Goal: Information Seeking & Learning: Check status

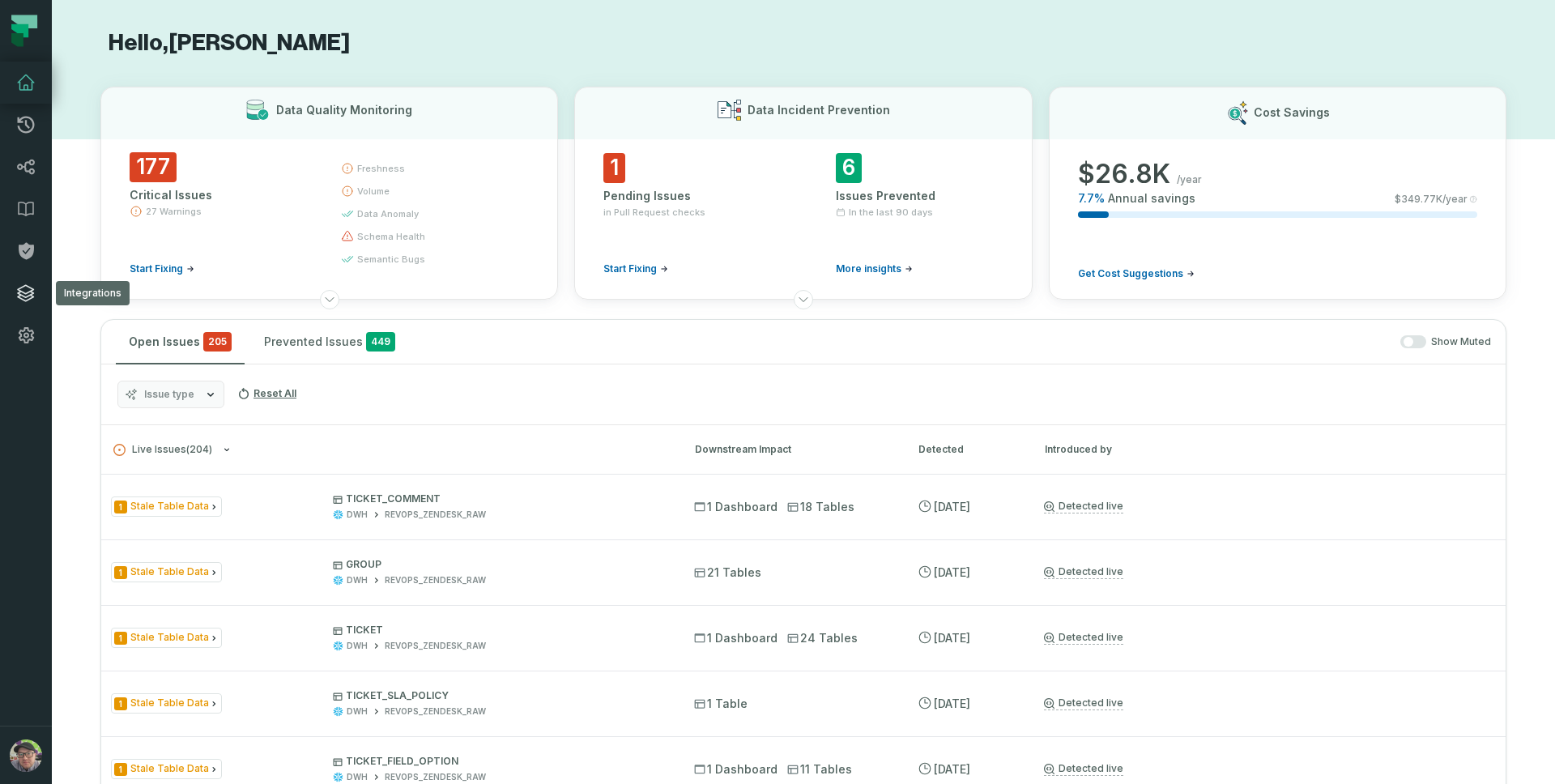
click at [33, 291] on icon at bounding box center [25, 292] width 19 height 19
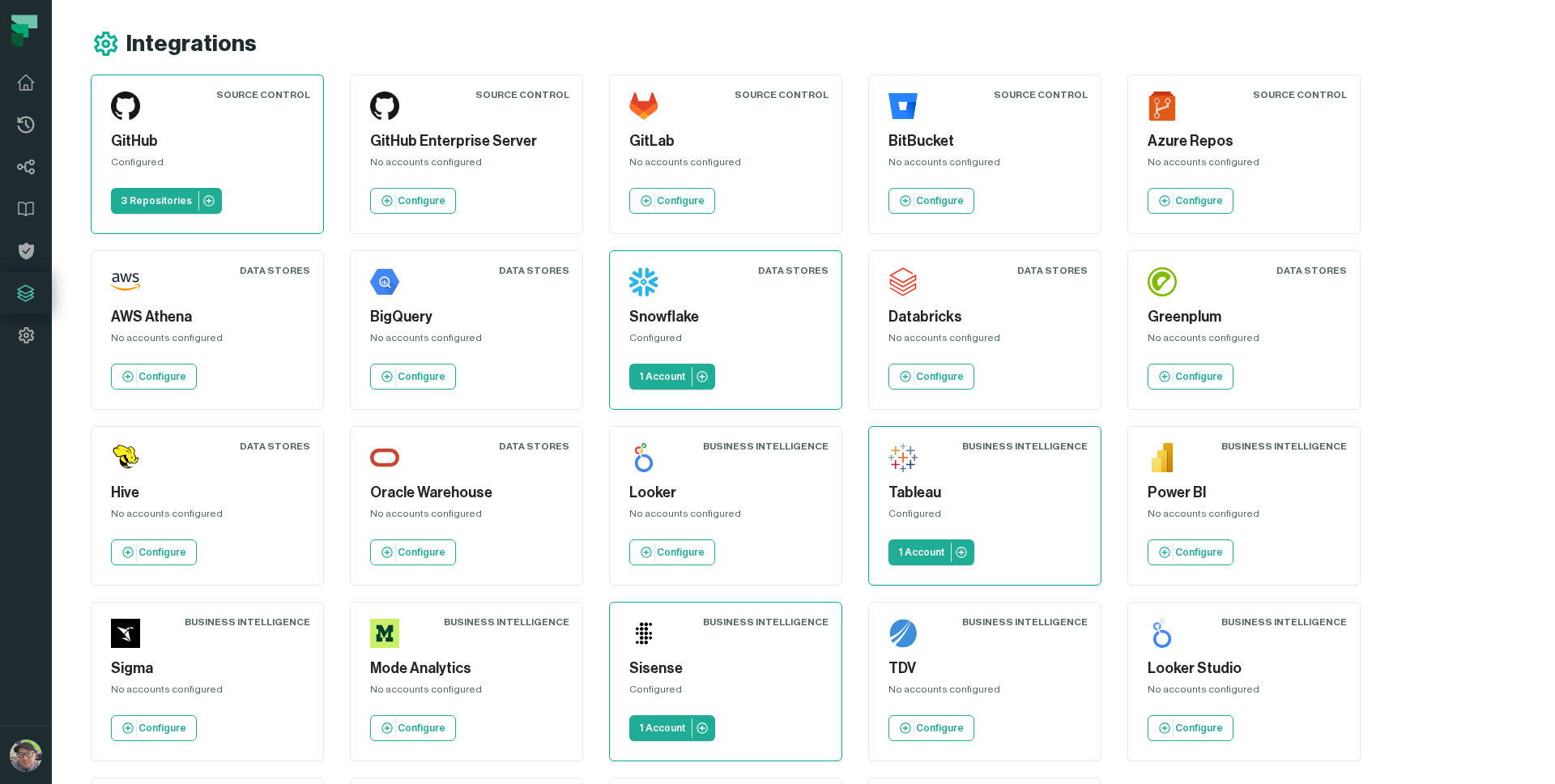
click at [29, 13] on icon at bounding box center [24, 31] width 48 height 48
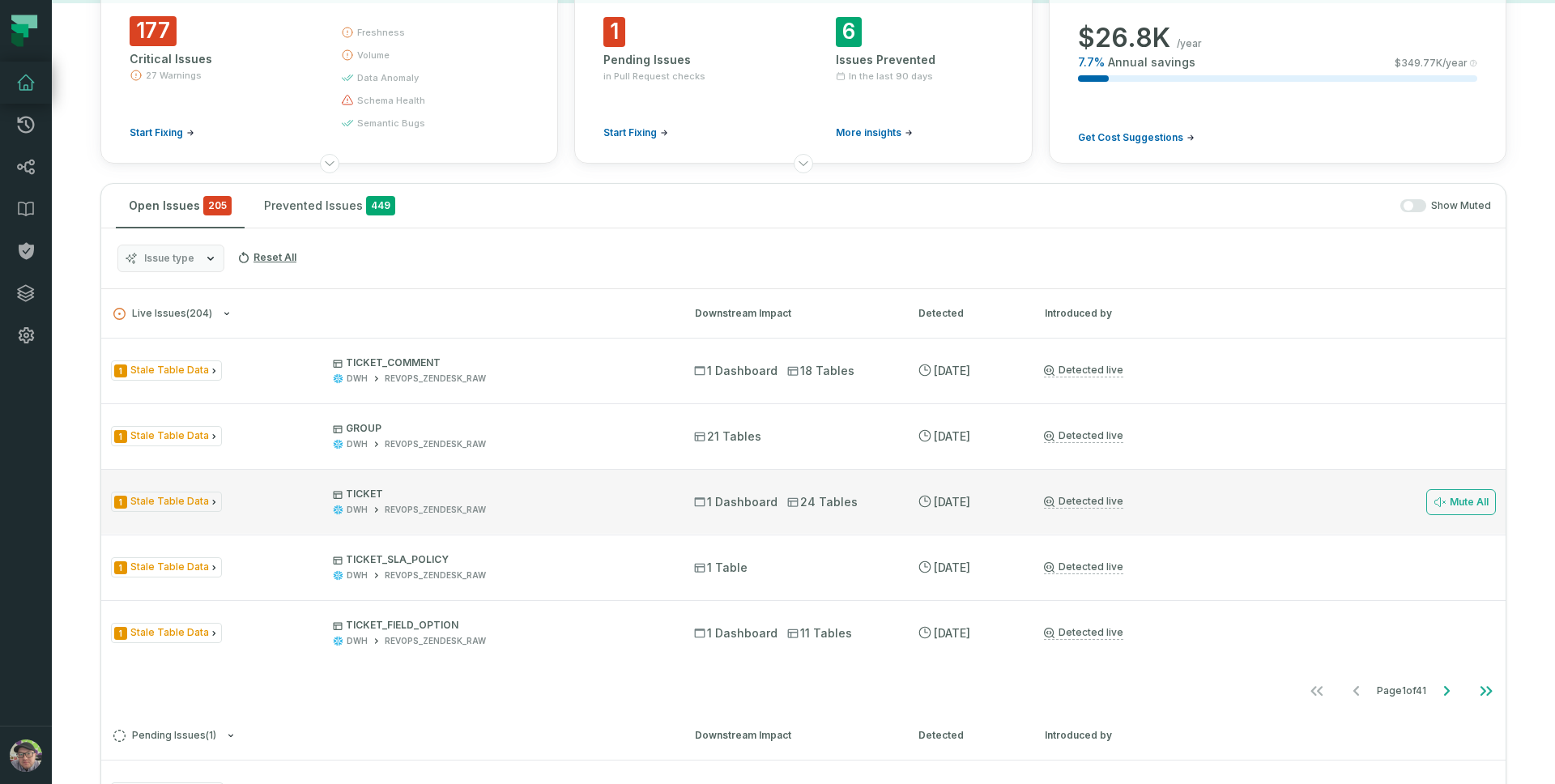
scroll to position [147, 0]
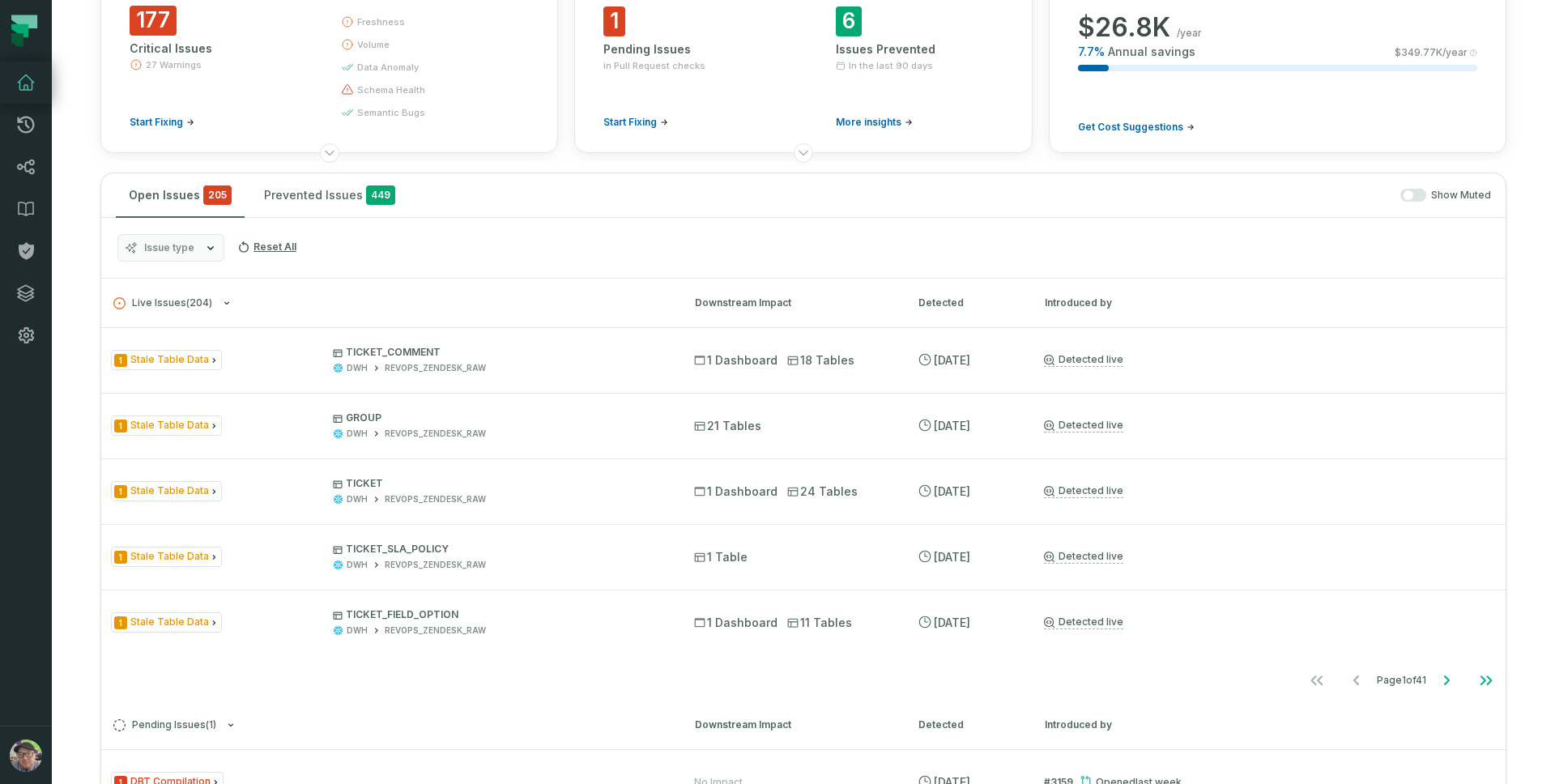
click at [202, 293] on h3 "Live Issues ( 204 ) Downstream Impact Detected Introduced by" at bounding box center [803, 303] width 1405 height 48
click at [190, 302] on span "Live Issues ( 204 )" at bounding box center [163, 303] width 99 height 13
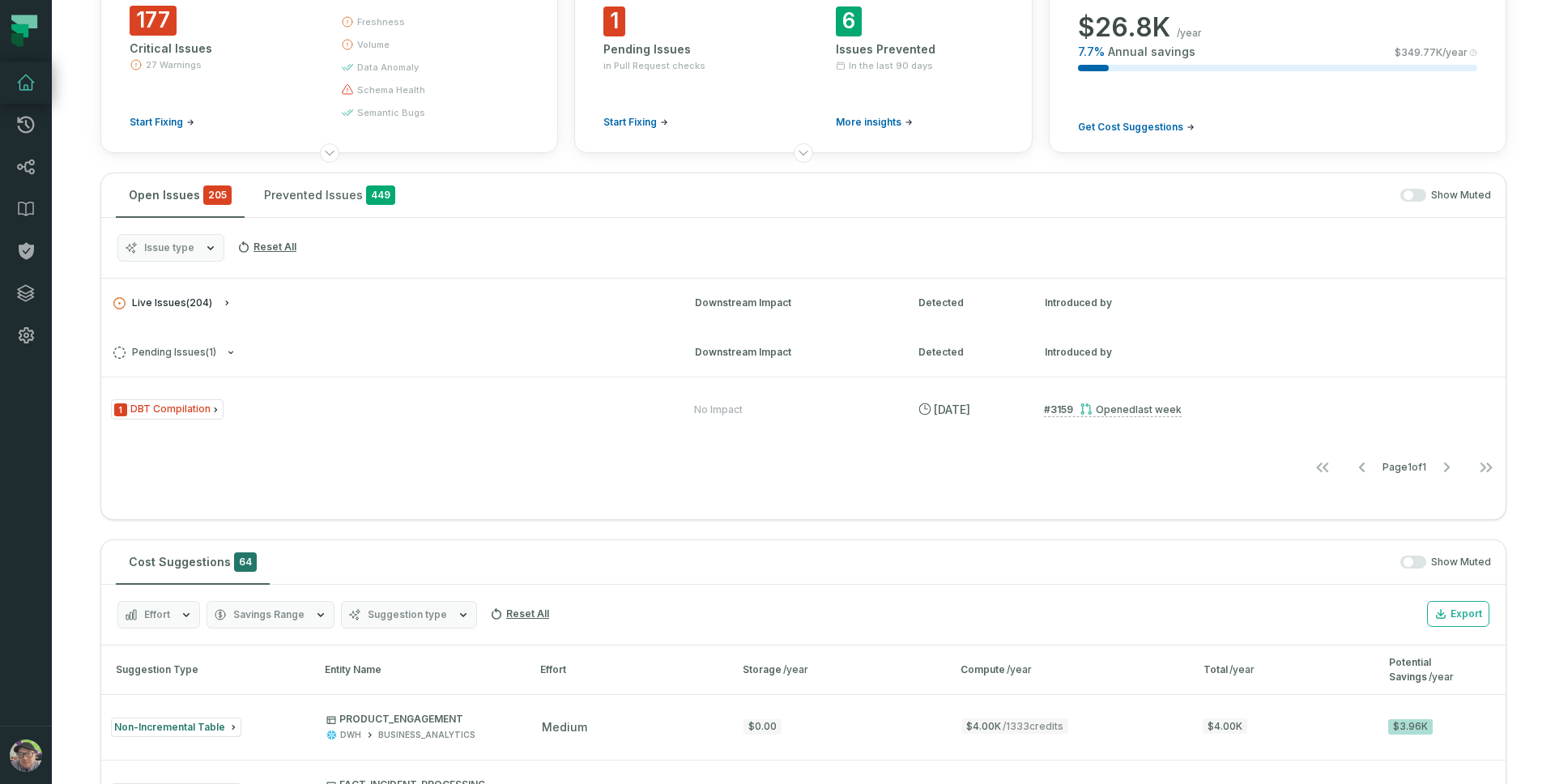
click at [219, 303] on button "Live Issues ( 204 )" at bounding box center [389, 303] width 552 height 13
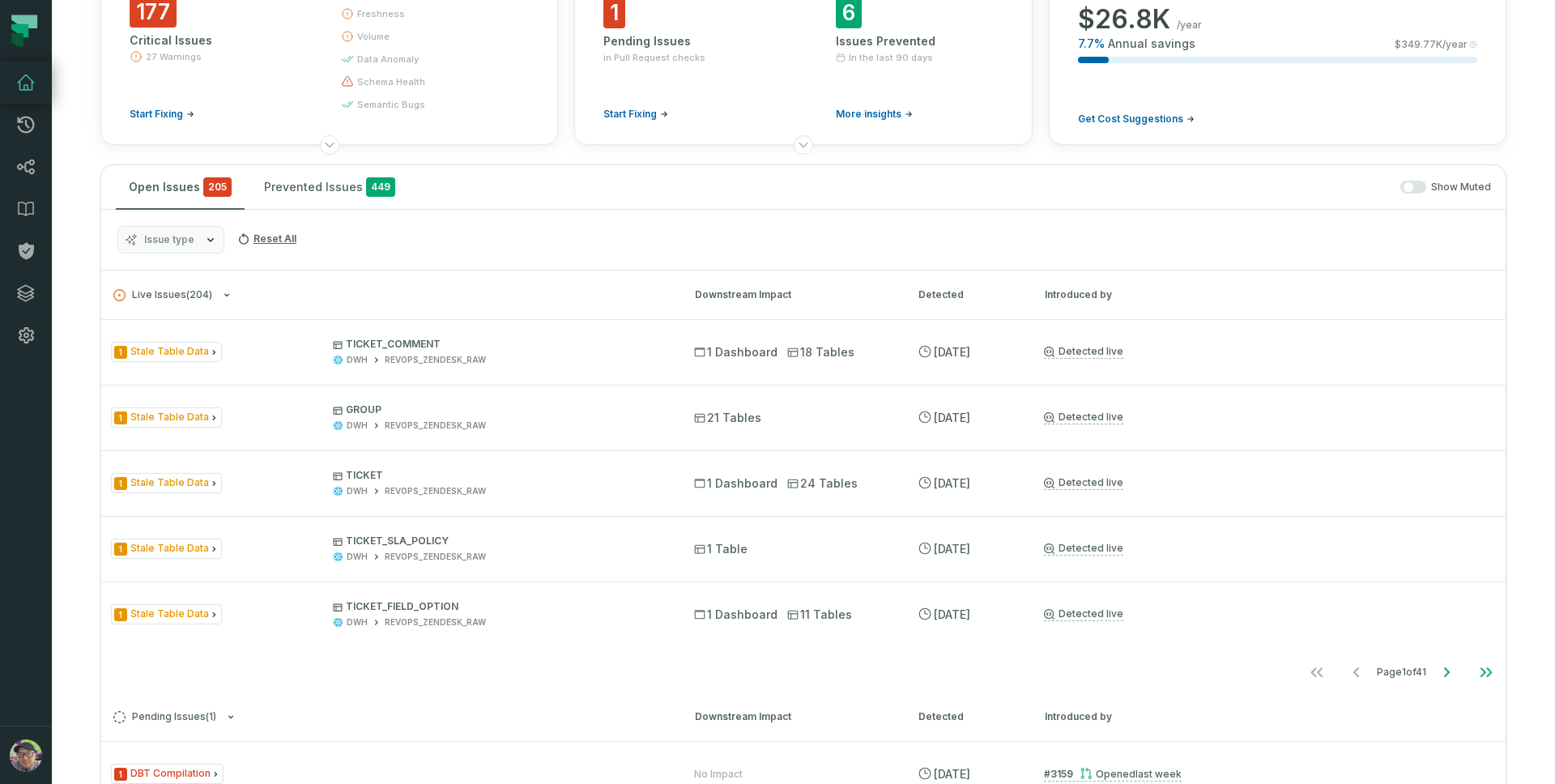
scroll to position [251, 0]
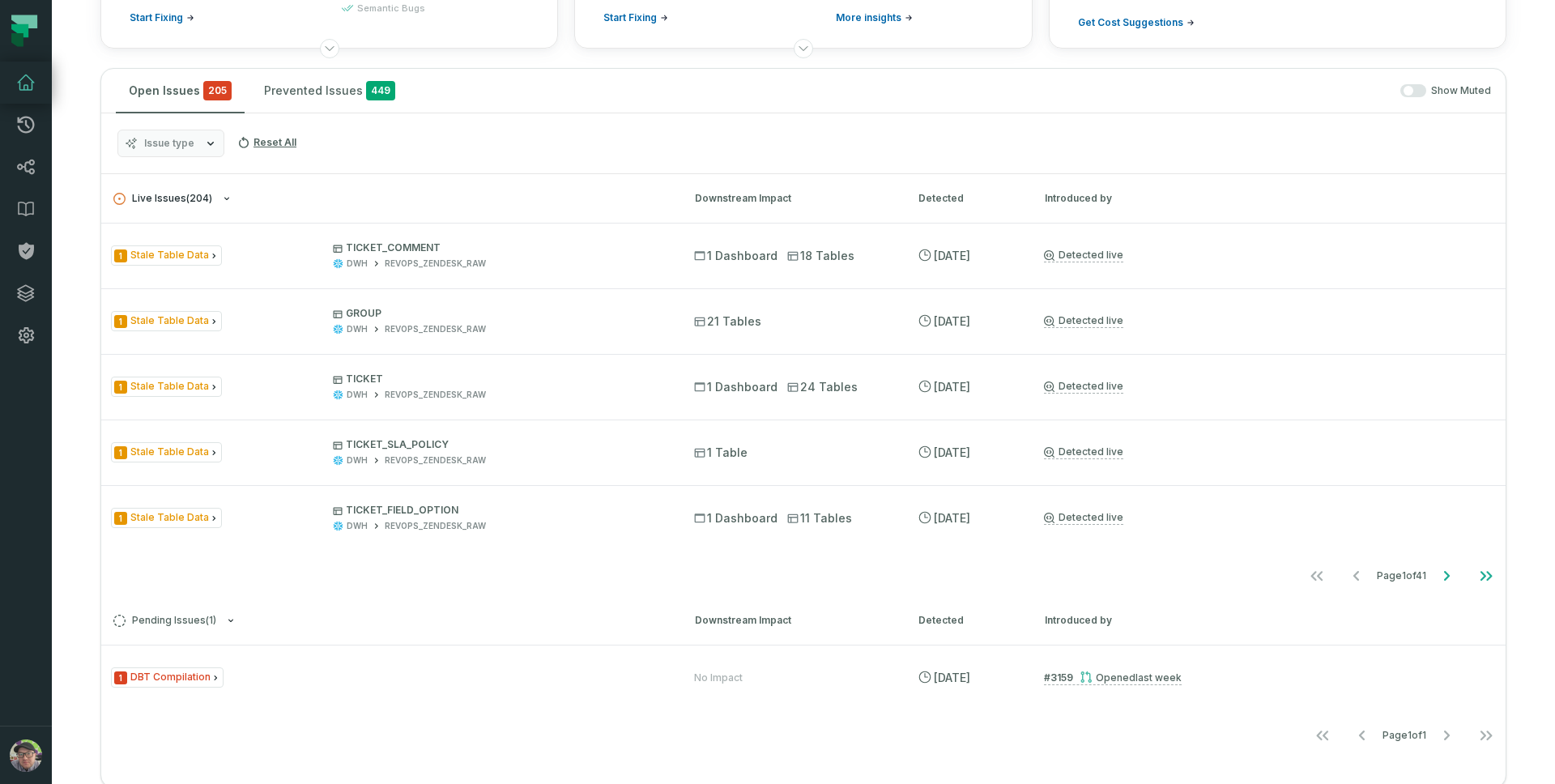
click at [168, 199] on span "Live Issues ( 204 )" at bounding box center [163, 199] width 99 height 13
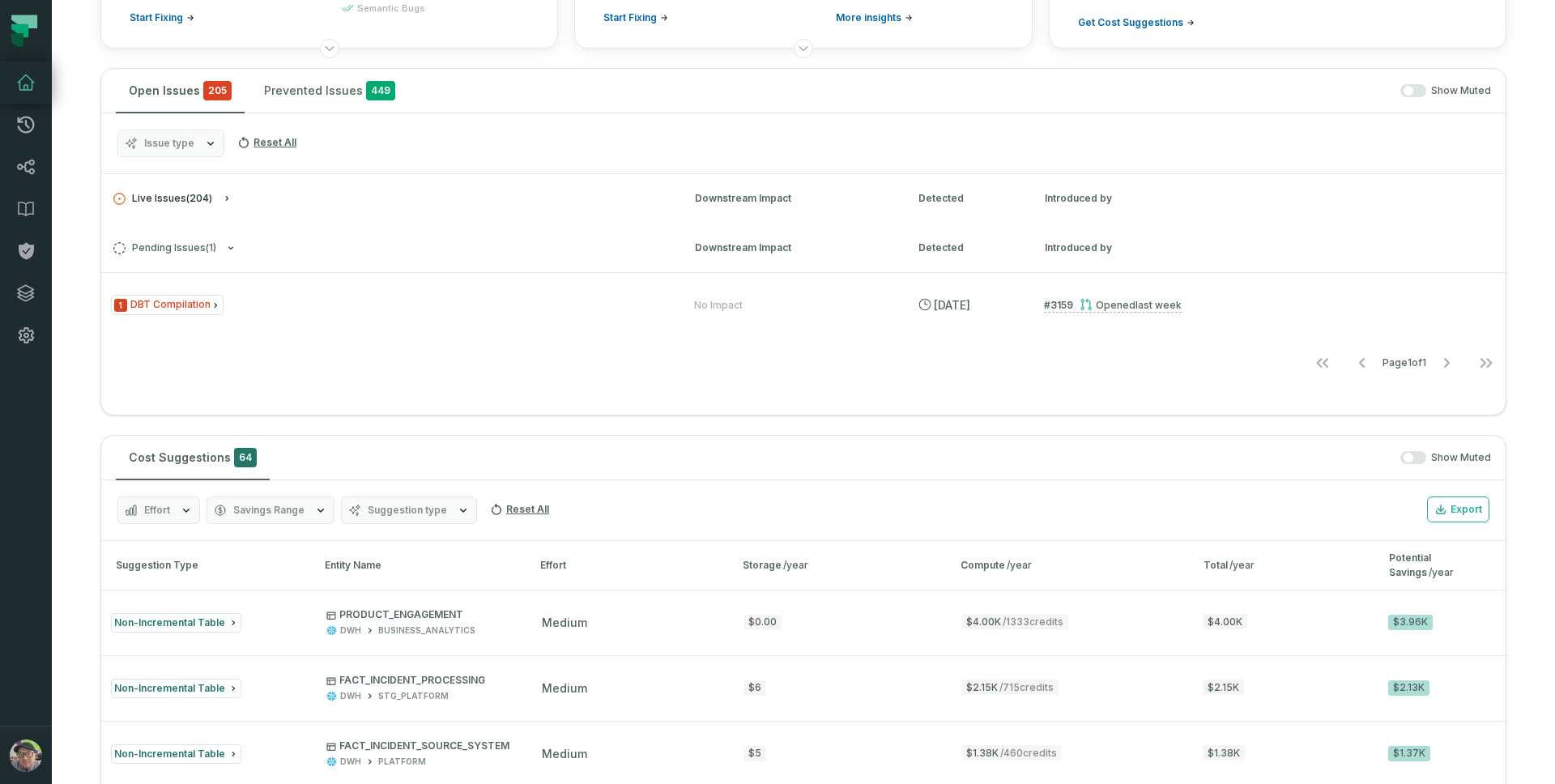
click at [168, 199] on span "Live Issues ( 204 )" at bounding box center [163, 199] width 99 height 13
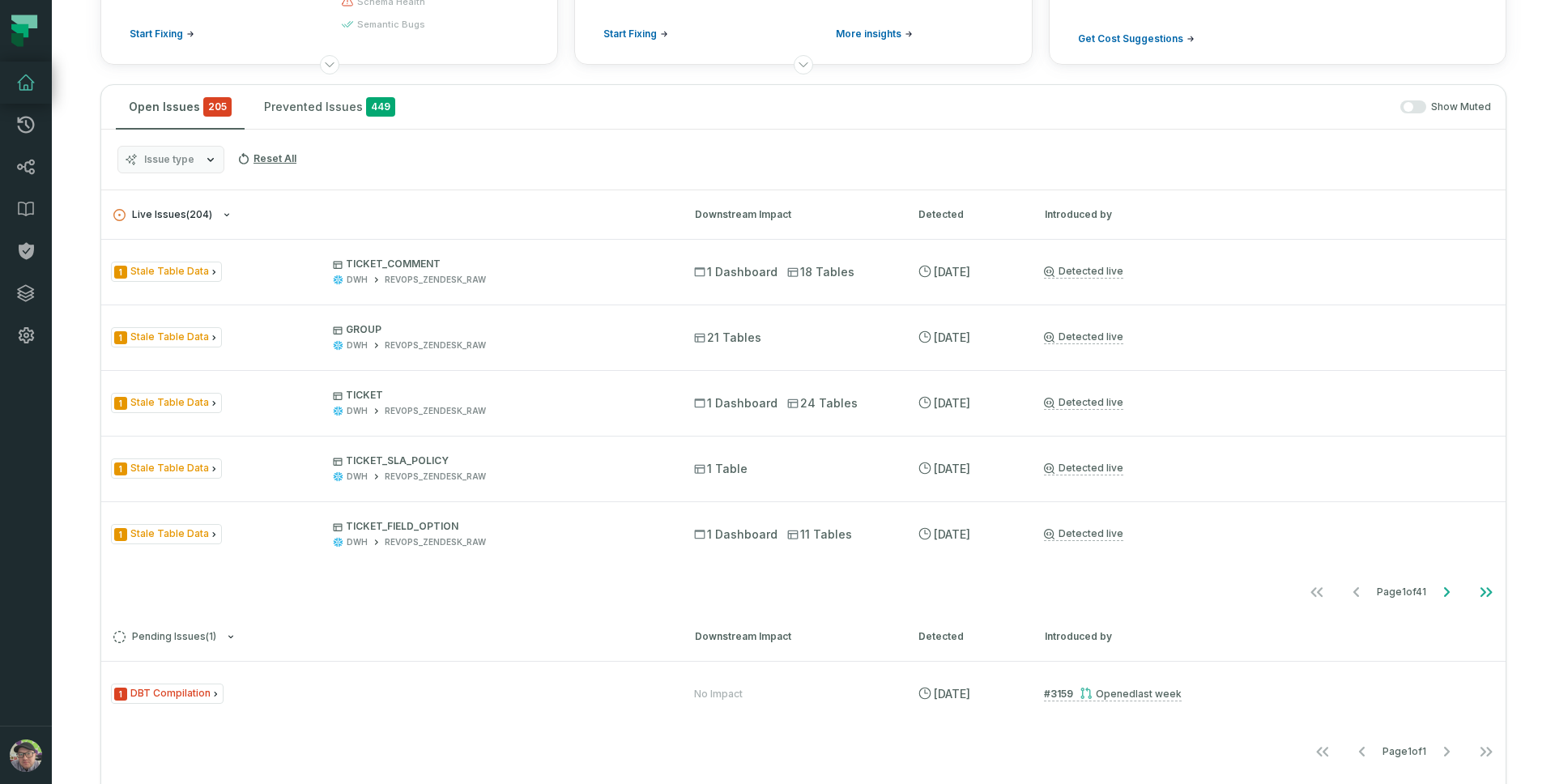
scroll to position [6, 0]
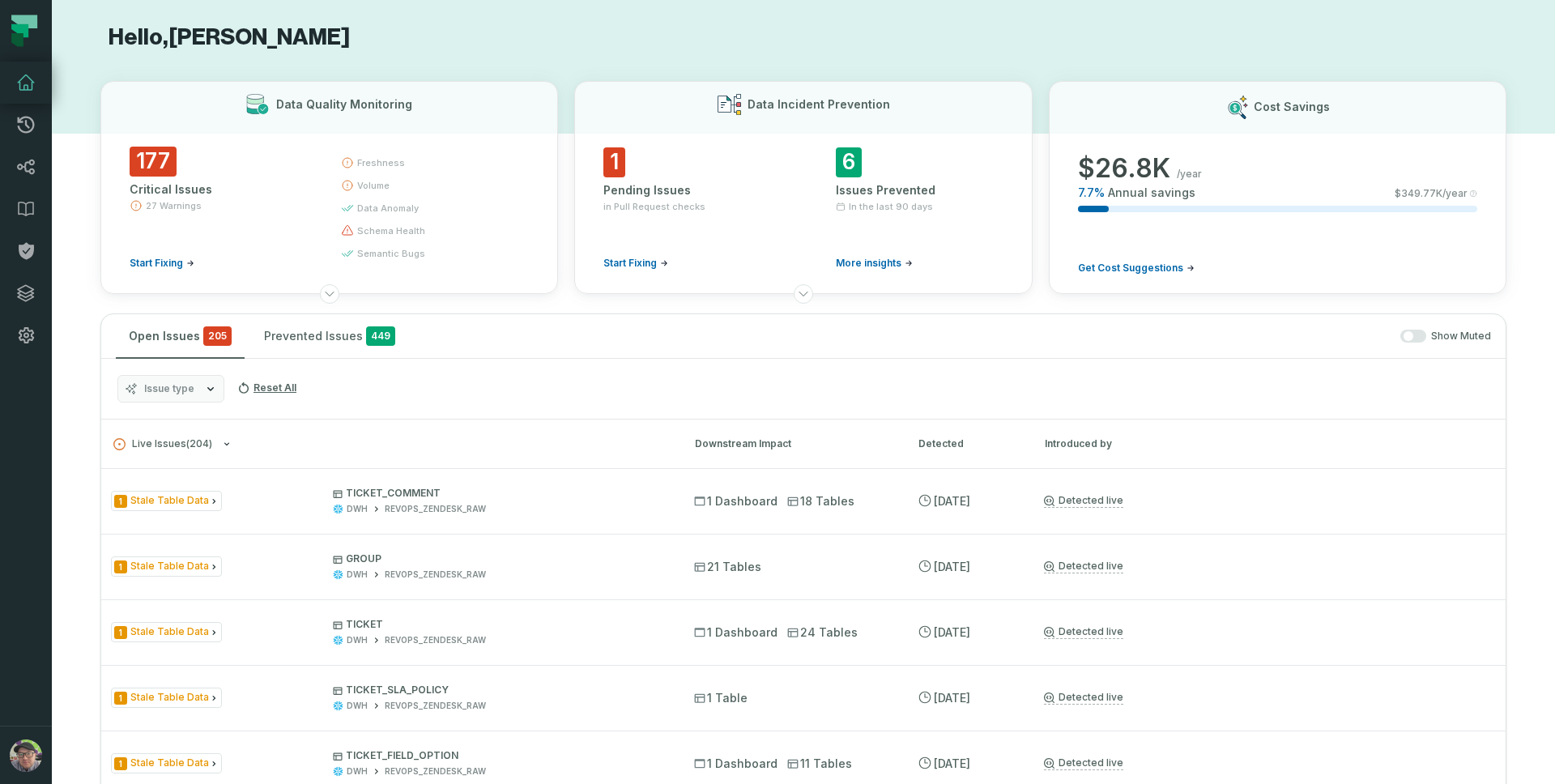
click at [210, 391] on icon "button" at bounding box center [210, 389] width 13 height 13
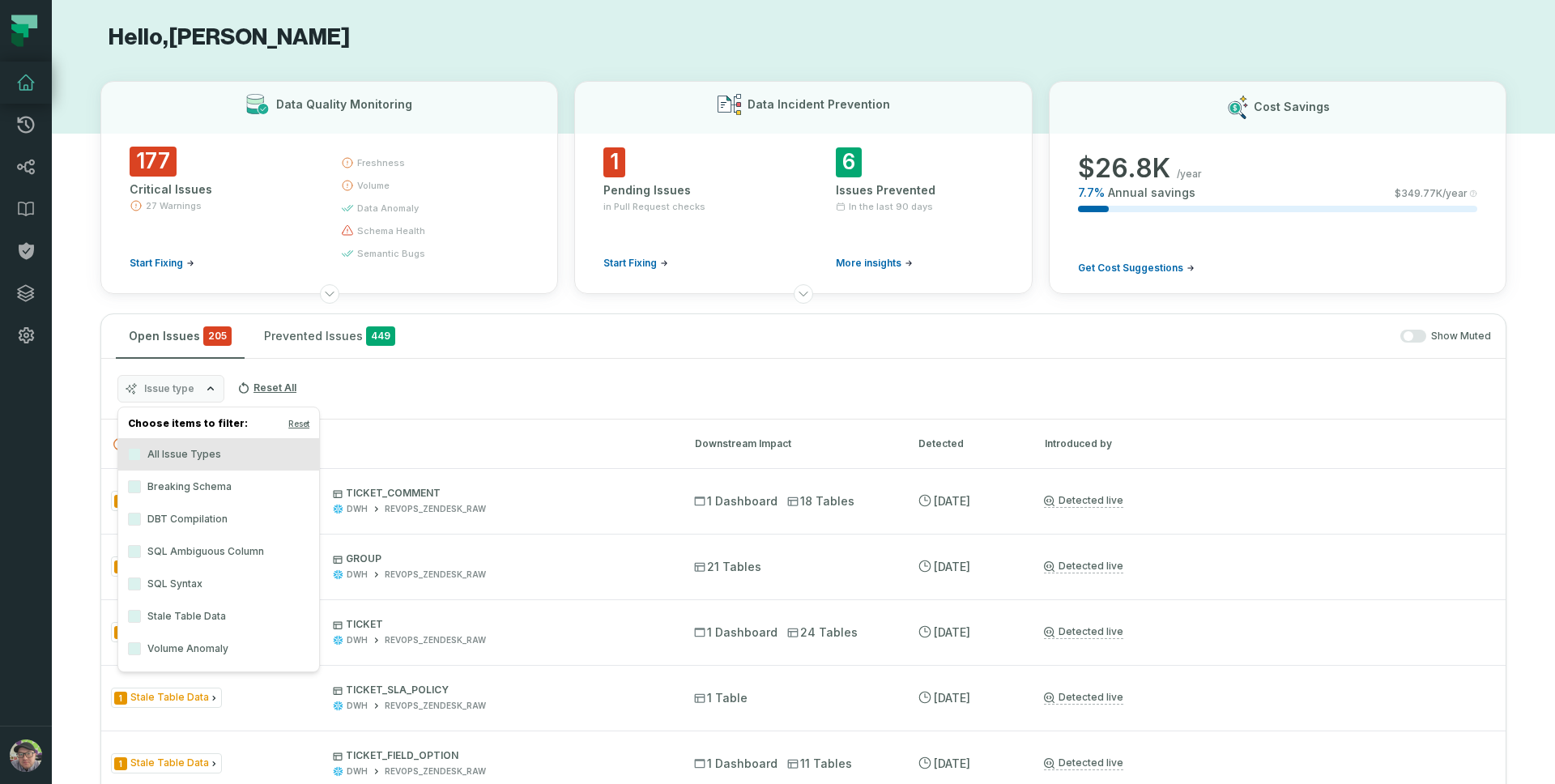
click at [192, 648] on label "Volume Anomaly" at bounding box center [219, 648] width 201 height 33
click at [141, 648] on button "Volume Anomaly" at bounding box center [134, 649] width 13 height 13
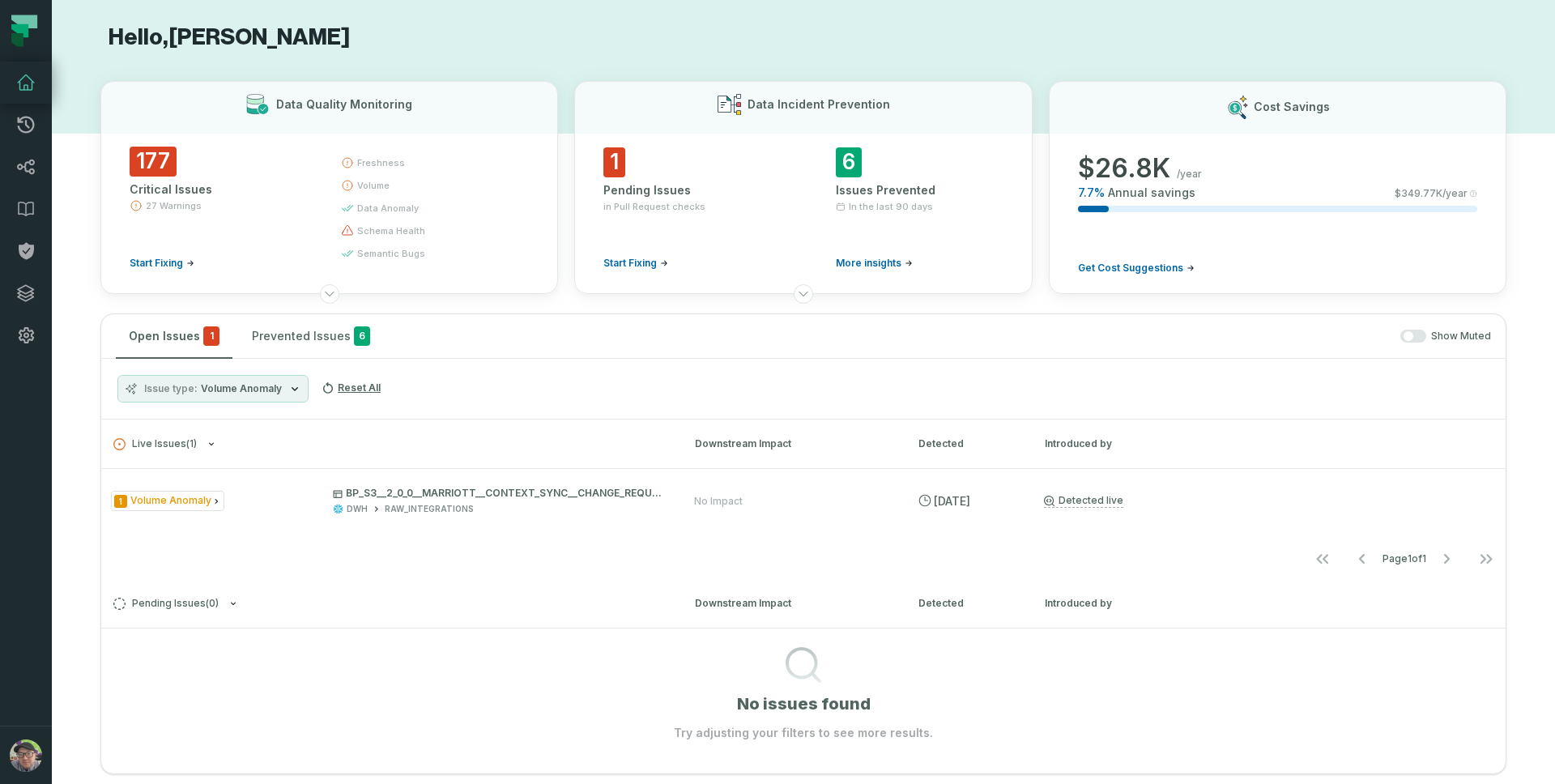
click at [207, 393] on span "Volume Anomaly" at bounding box center [241, 389] width 81 height 13
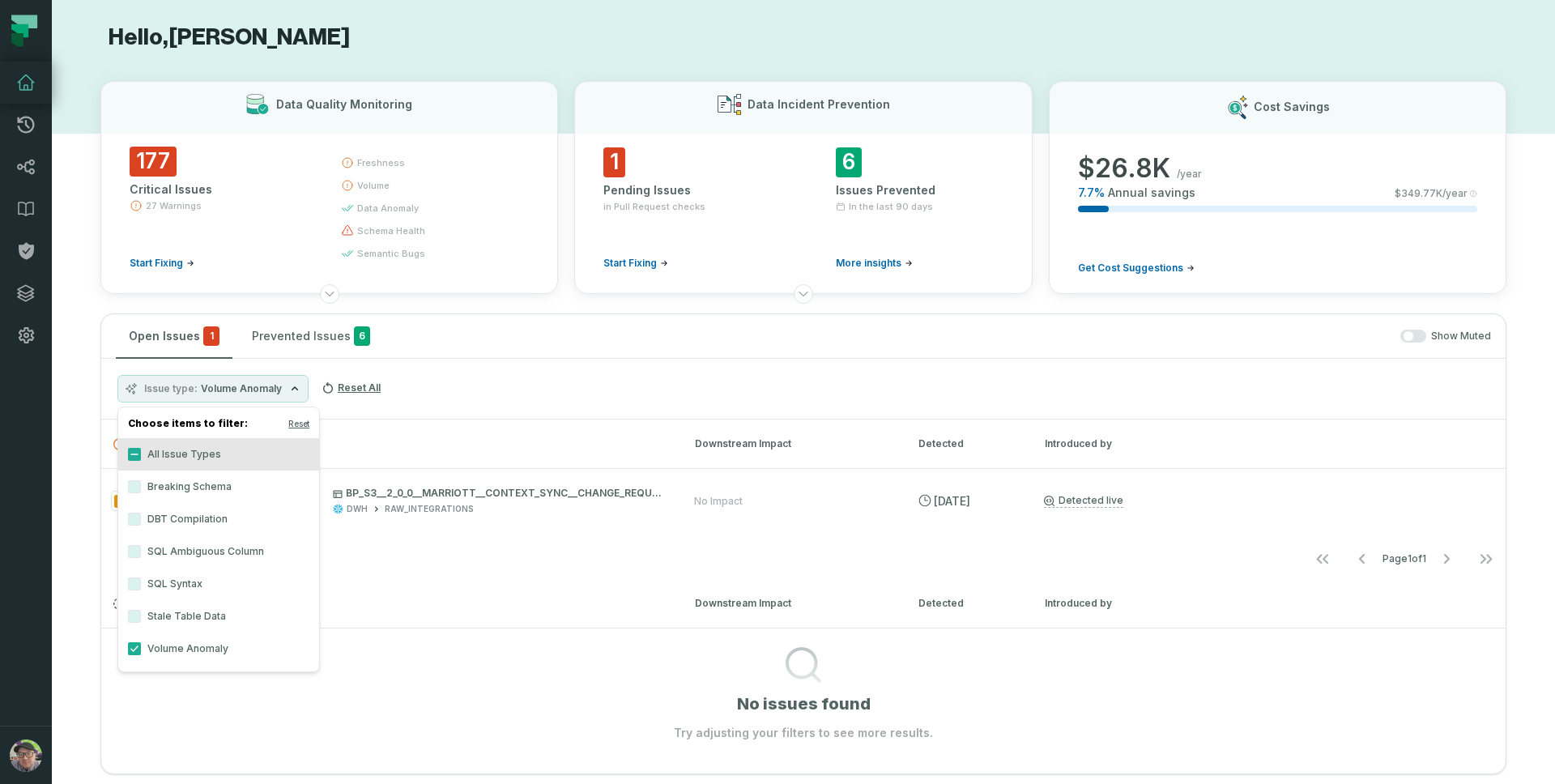
click at [184, 609] on label "Stale Table Data" at bounding box center [219, 616] width 201 height 33
click at [141, 609] on button "Stale Table Data" at bounding box center [134, 616] width 13 height 13
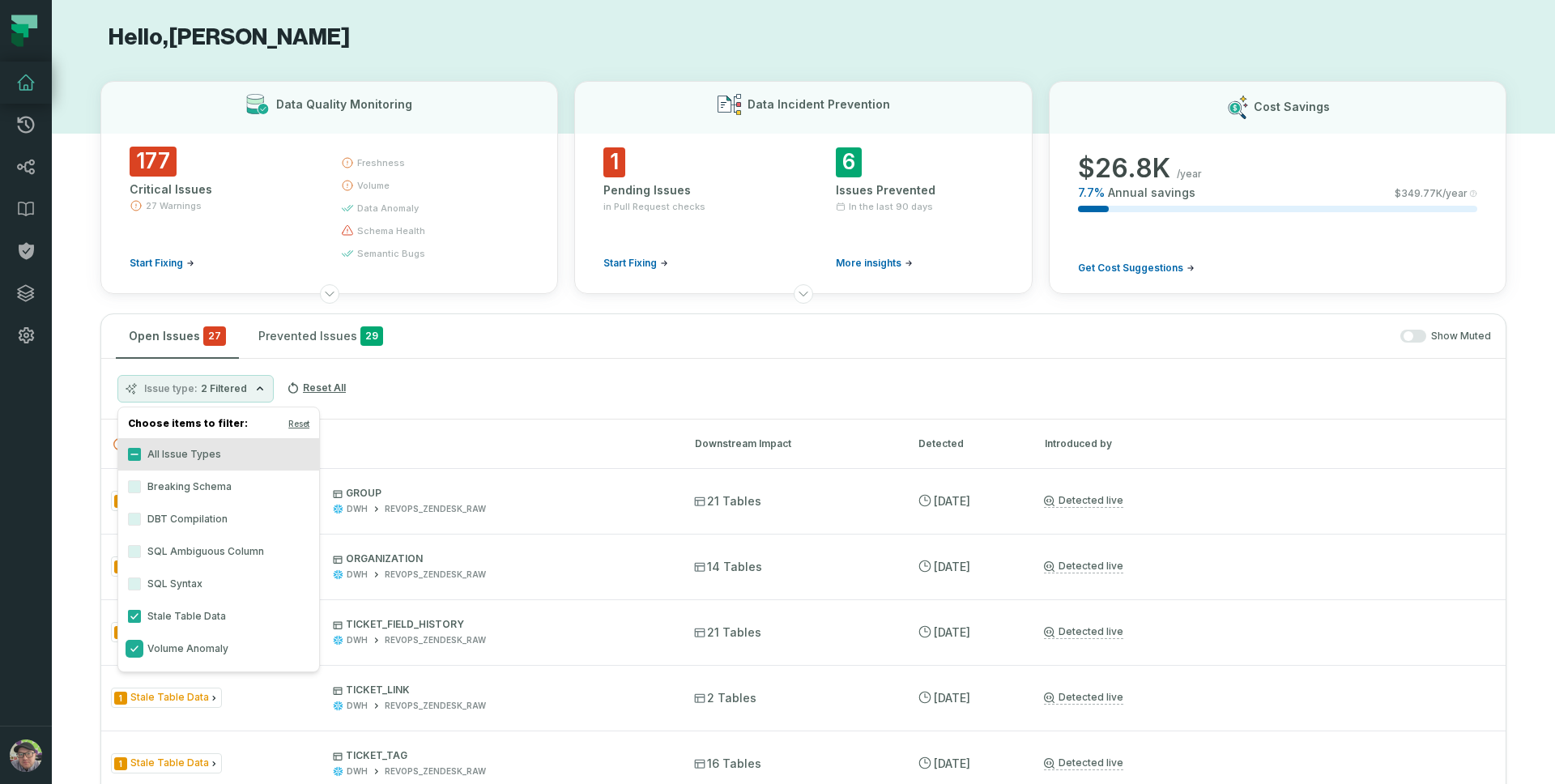
click at [136, 649] on button "Volume Anomaly" at bounding box center [134, 649] width 13 height 13
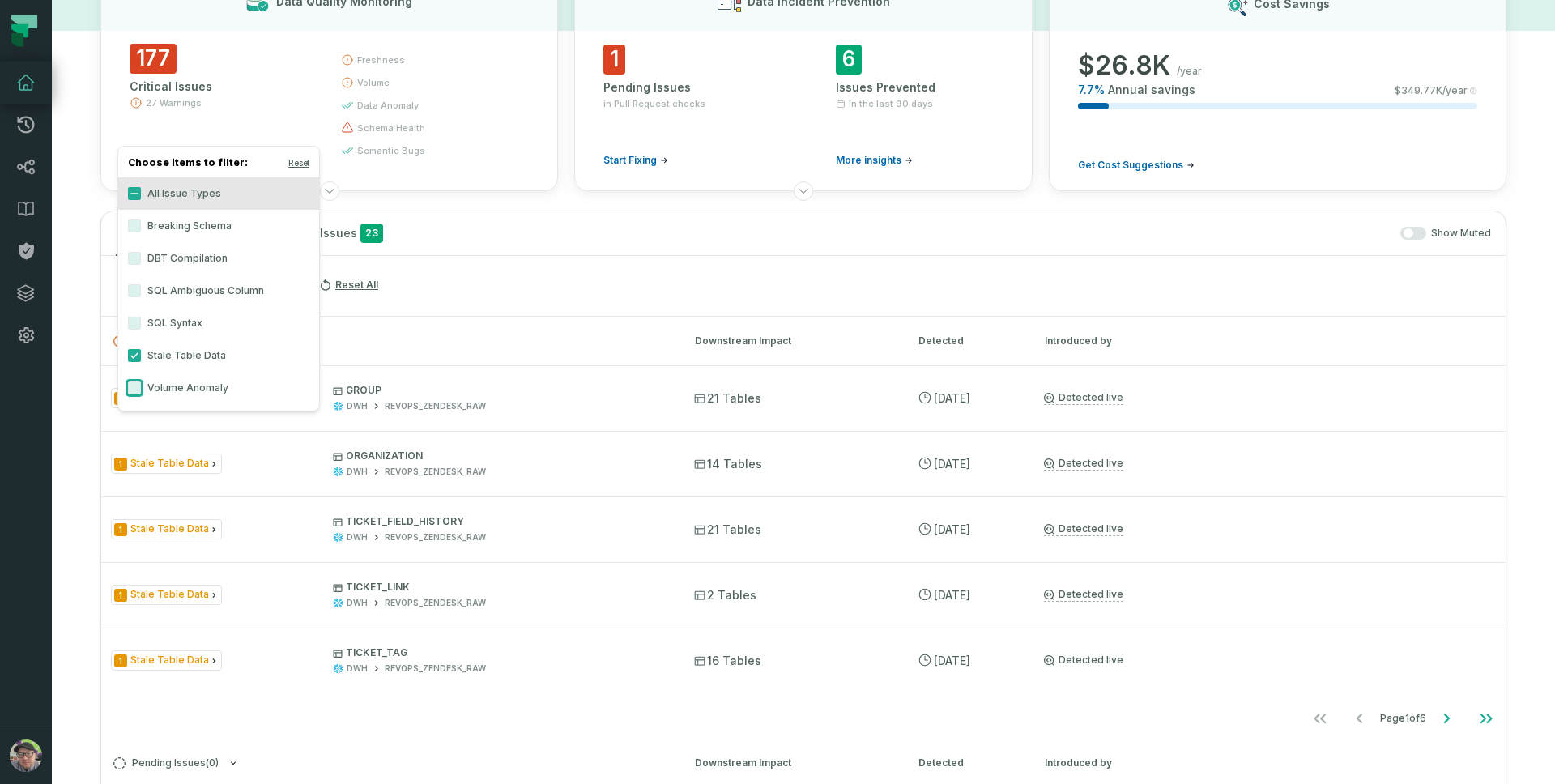
scroll to position [0, 0]
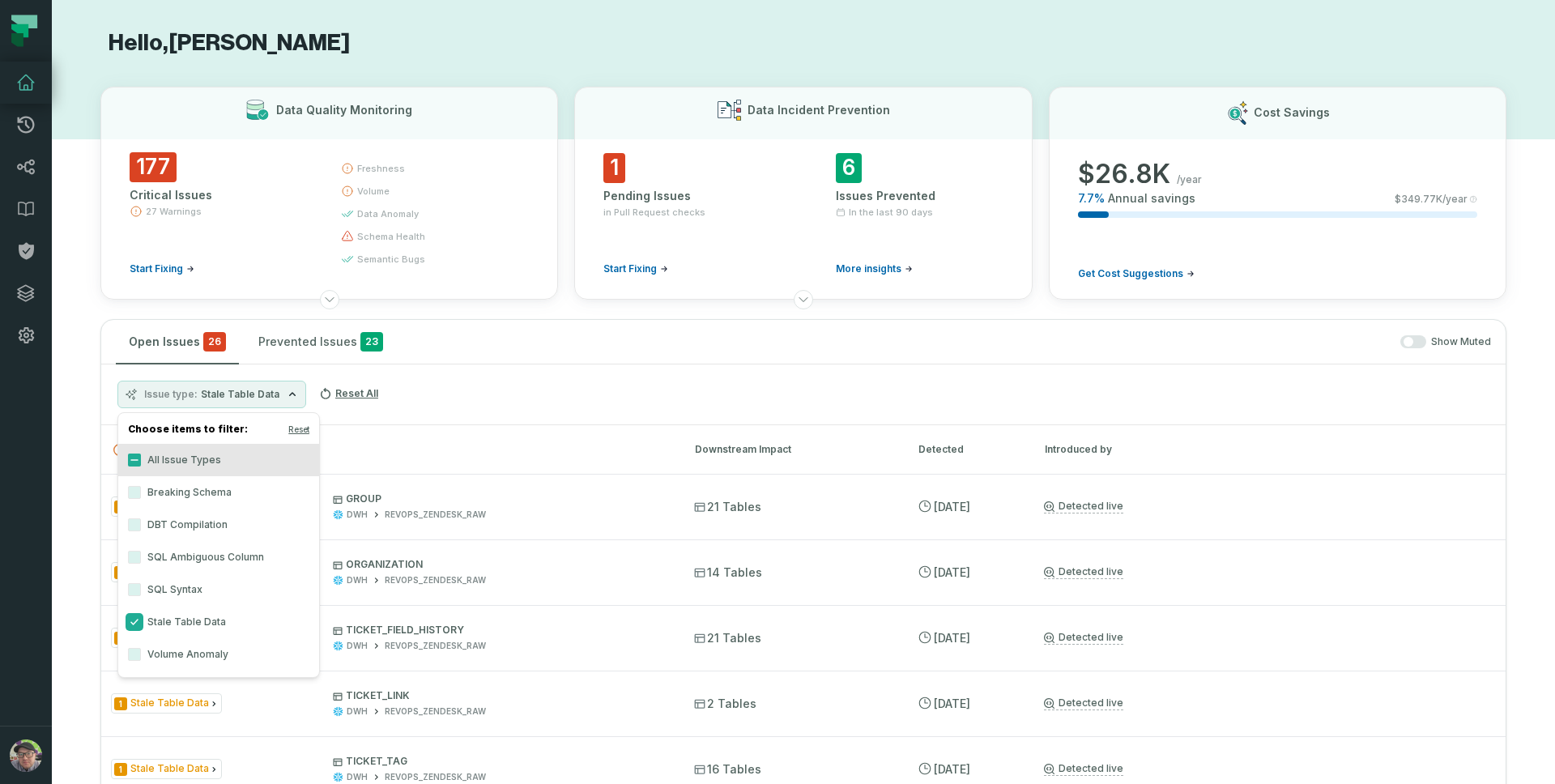
click at [133, 625] on button "Stale Table Data" at bounding box center [134, 622] width 13 height 13
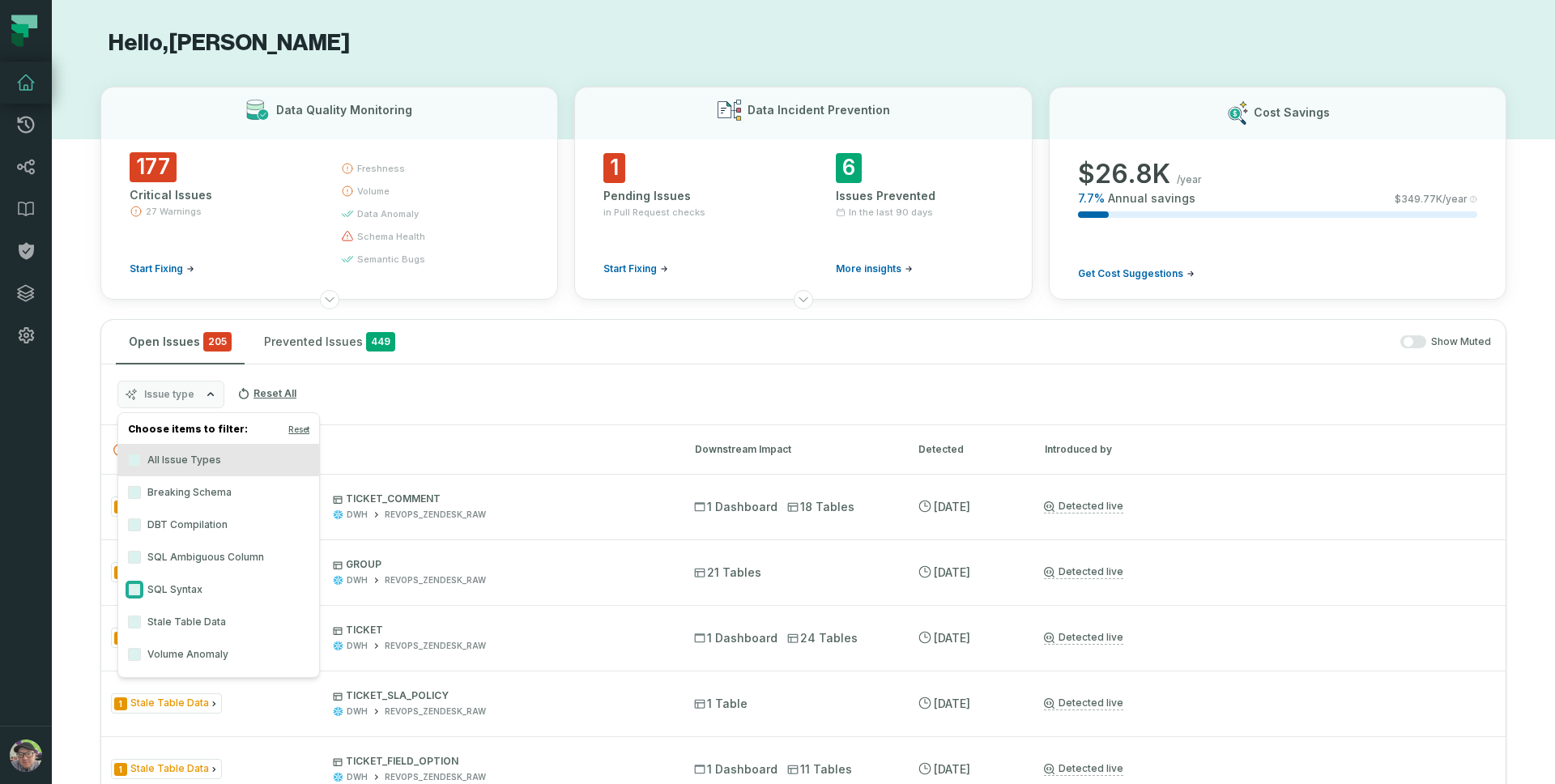
click at [136, 593] on button "SQL Syntax" at bounding box center [134, 589] width 13 height 13
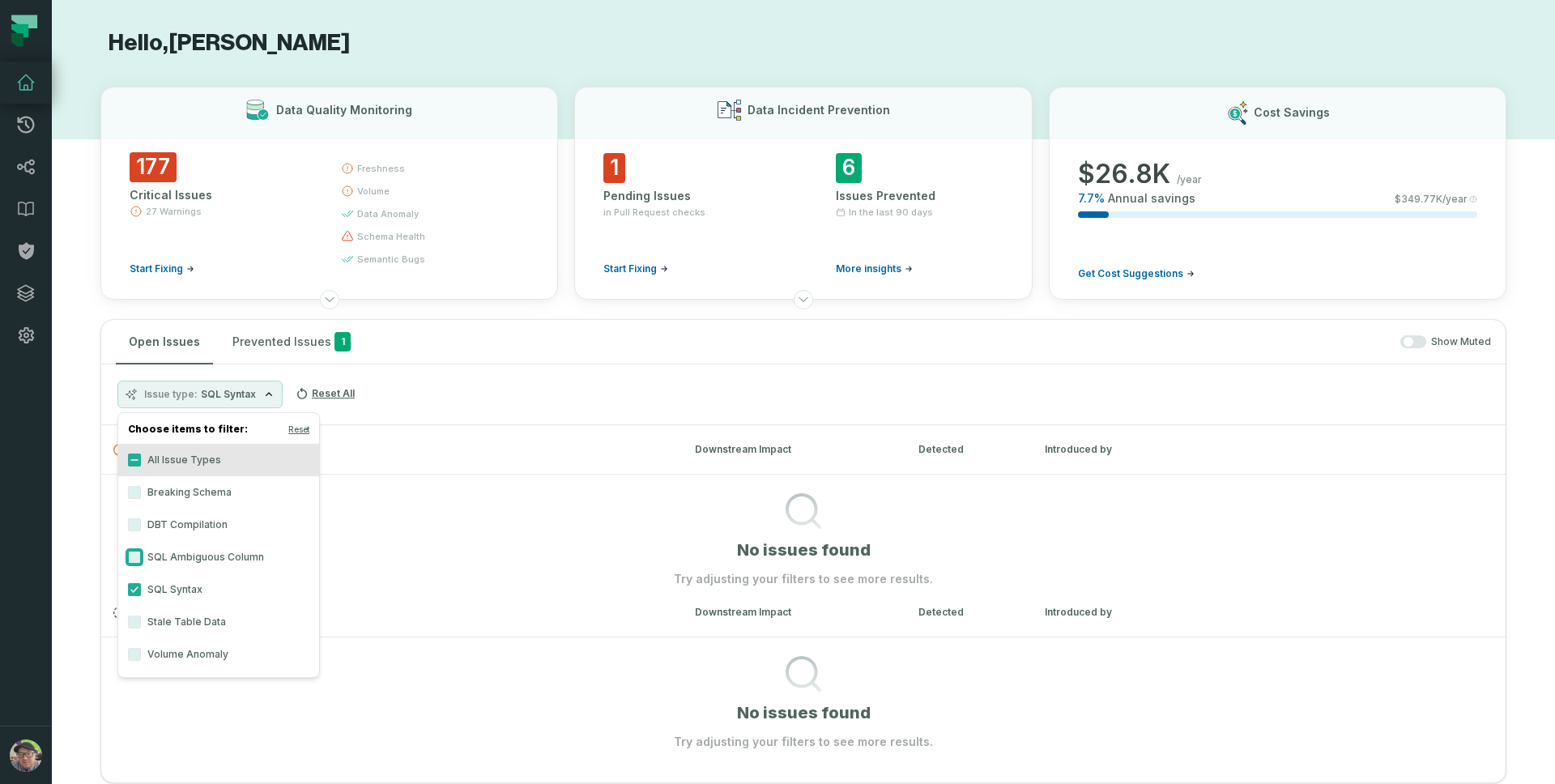
click at [131, 550] on button "SQL Ambiguous Column" at bounding box center [134, 557] width 13 height 13
click at [136, 589] on button "SQL Syntax" at bounding box center [134, 589] width 13 height 13
click at [133, 529] on button "DBT Compilation" at bounding box center [134, 525] width 13 height 13
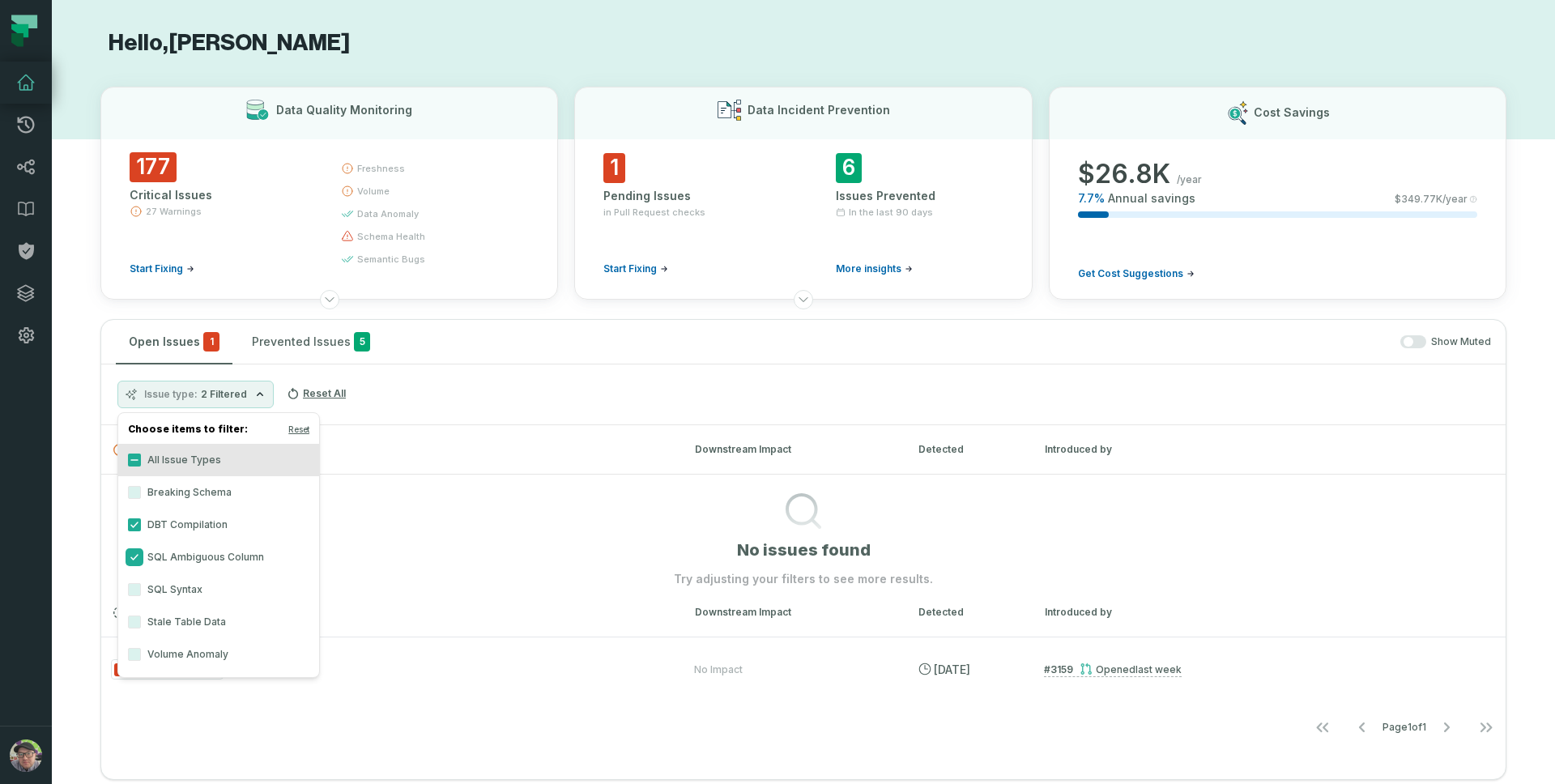
click at [134, 556] on button "SQL Ambiguous Column" at bounding box center [134, 557] width 13 height 13
drag, startPoint x: 131, startPoint y: 495, endPoint x: 131, endPoint y: 524, distance: 29.0
click at [132, 494] on button "Breaking Schema" at bounding box center [134, 493] width 13 height 13
click at [132, 523] on button "DBT Compilation" at bounding box center [134, 525] width 13 height 13
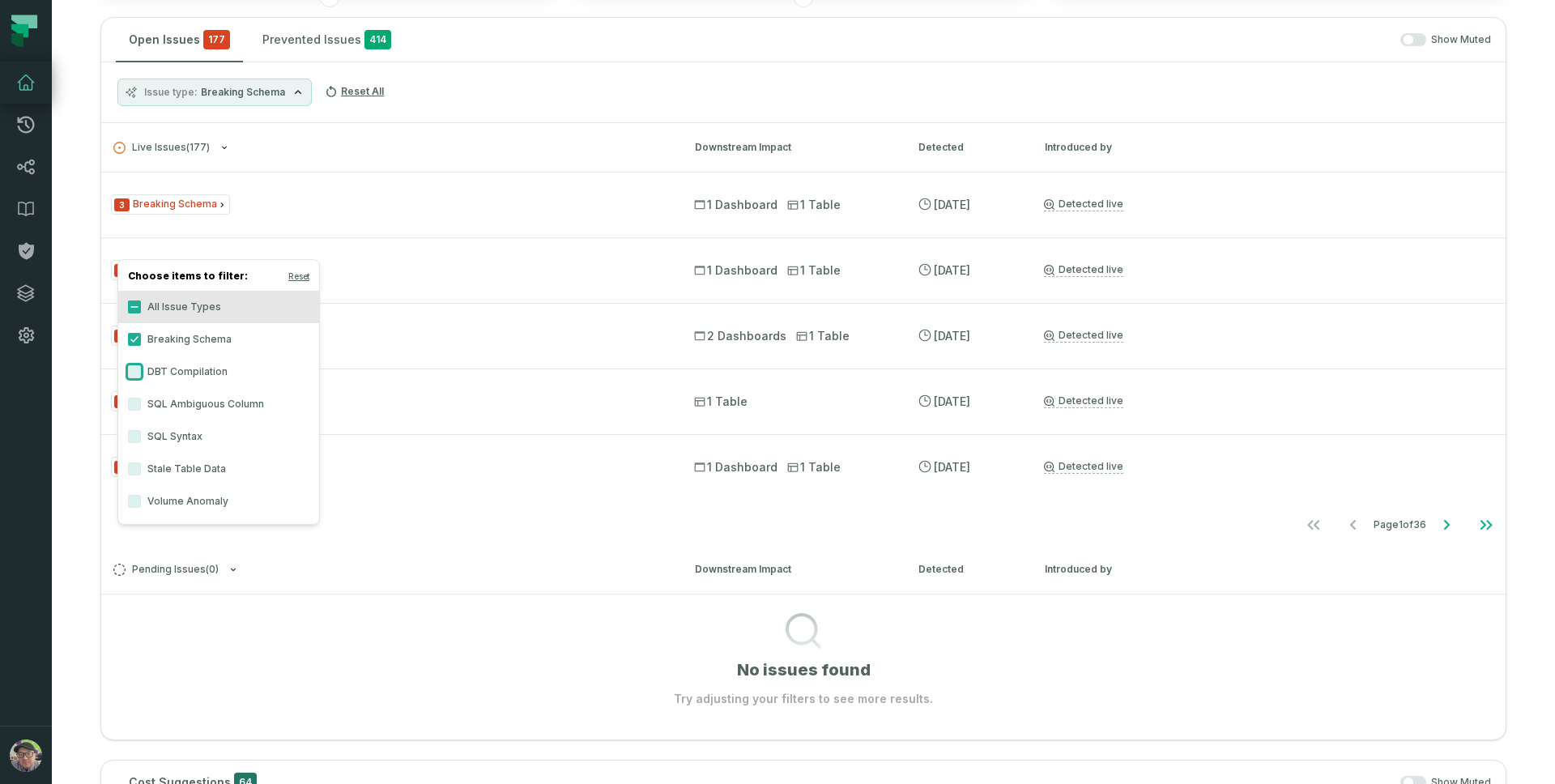
scroll to position [306, 0]
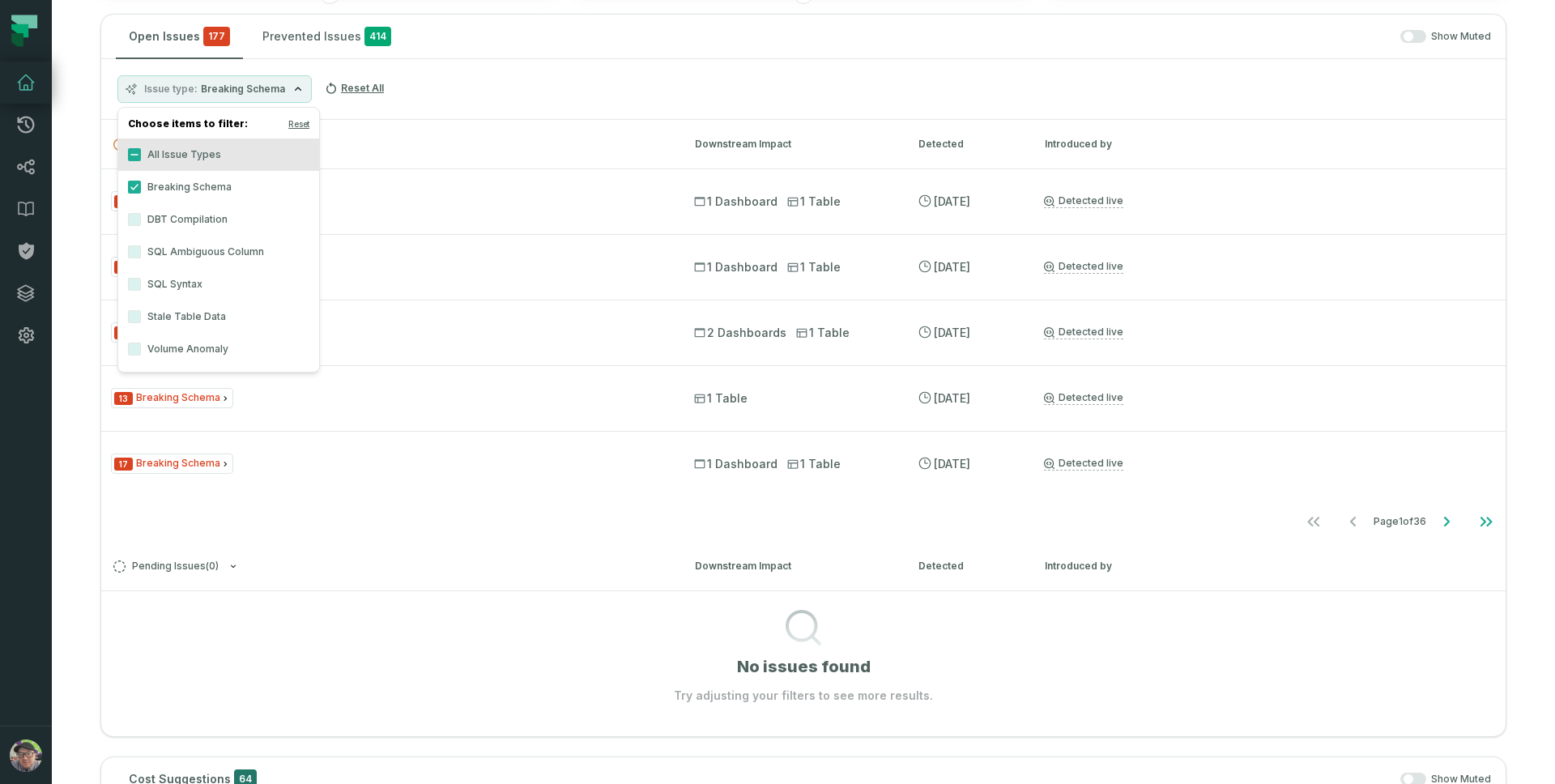
click at [244, 89] on span "Breaking Schema" at bounding box center [243, 89] width 84 height 13
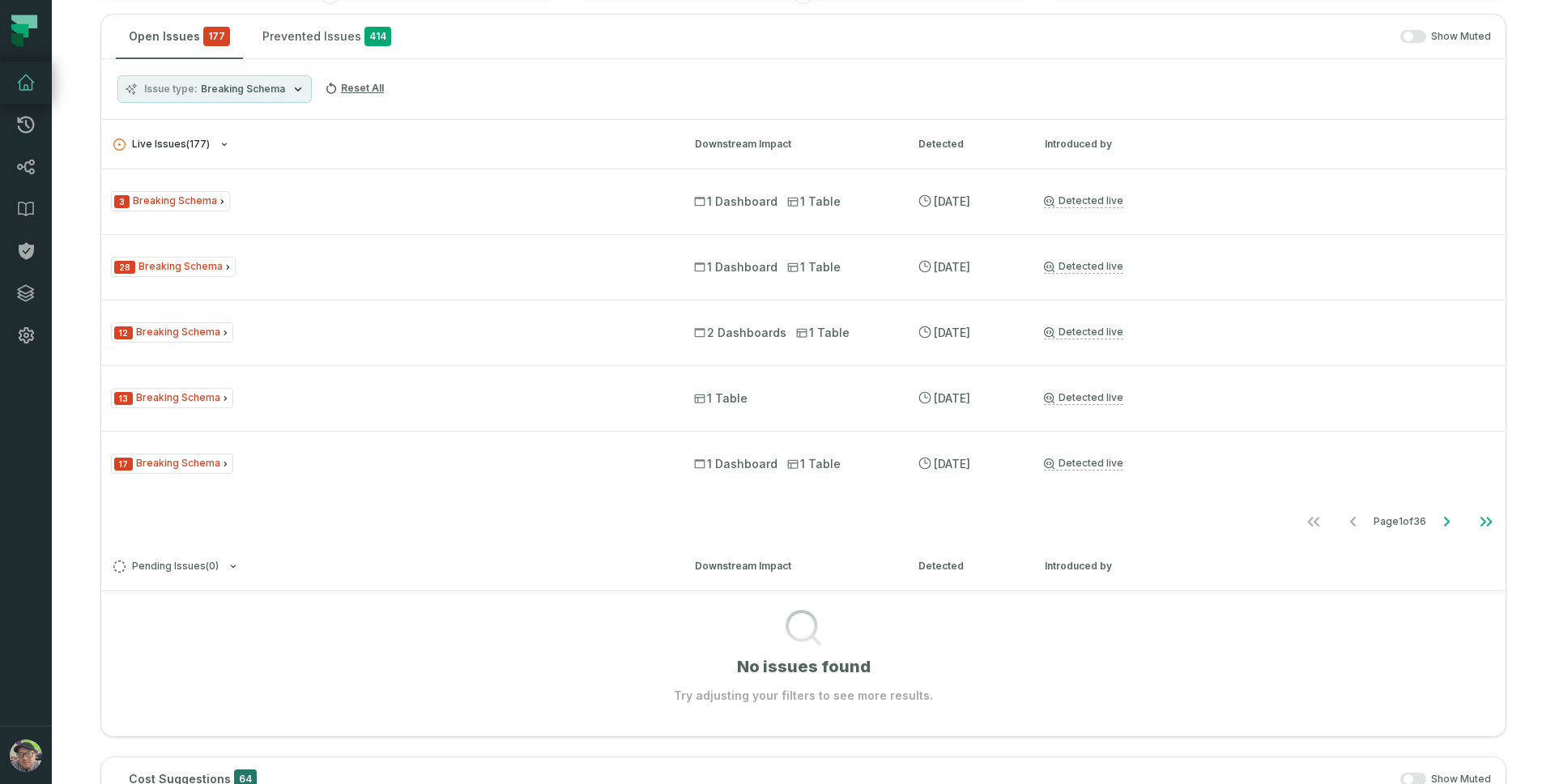
click at [223, 142] on icon "button" at bounding box center [225, 144] width 10 height 10
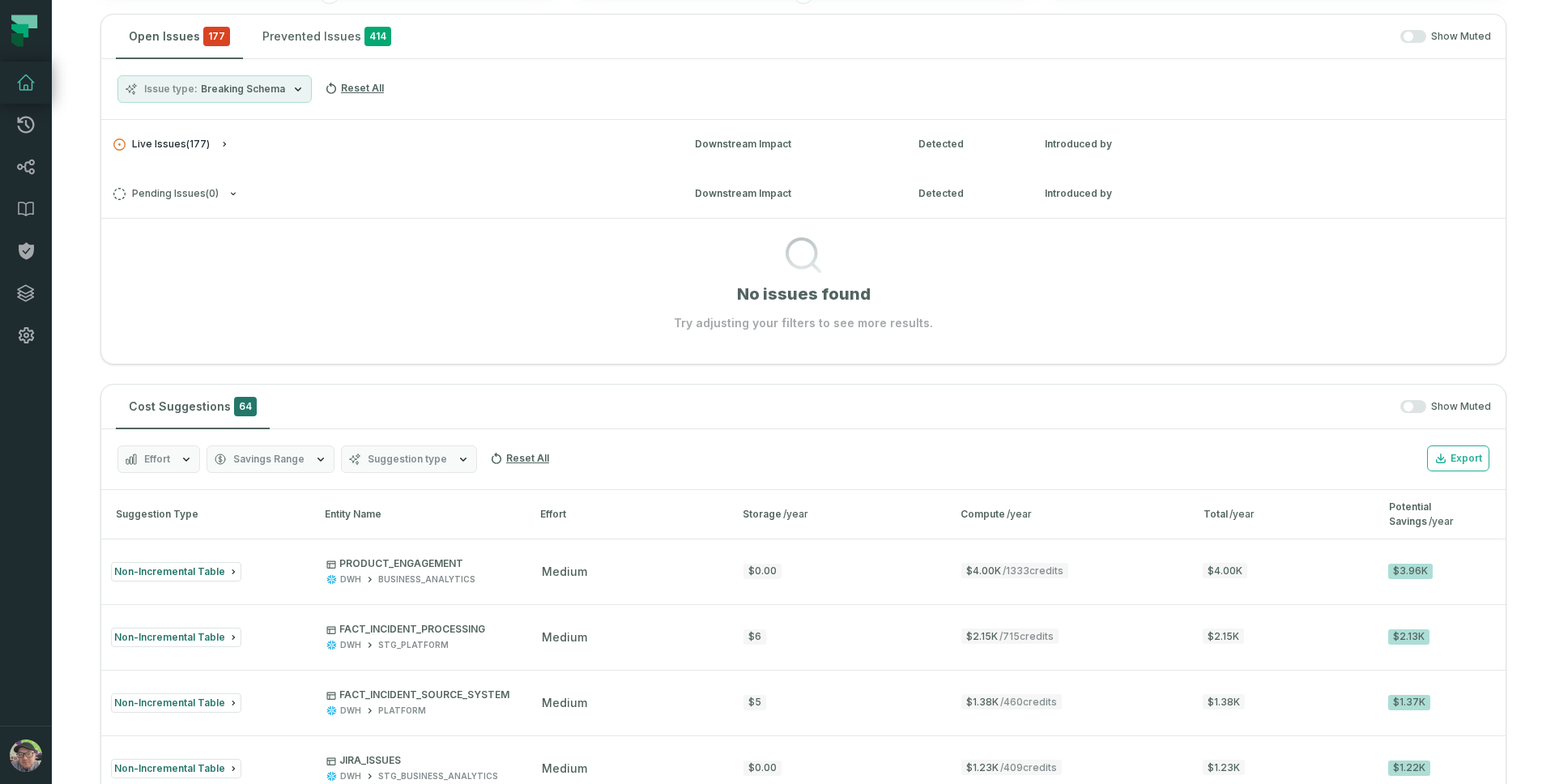
click at [225, 146] on icon "button" at bounding box center [225, 144] width 10 height 10
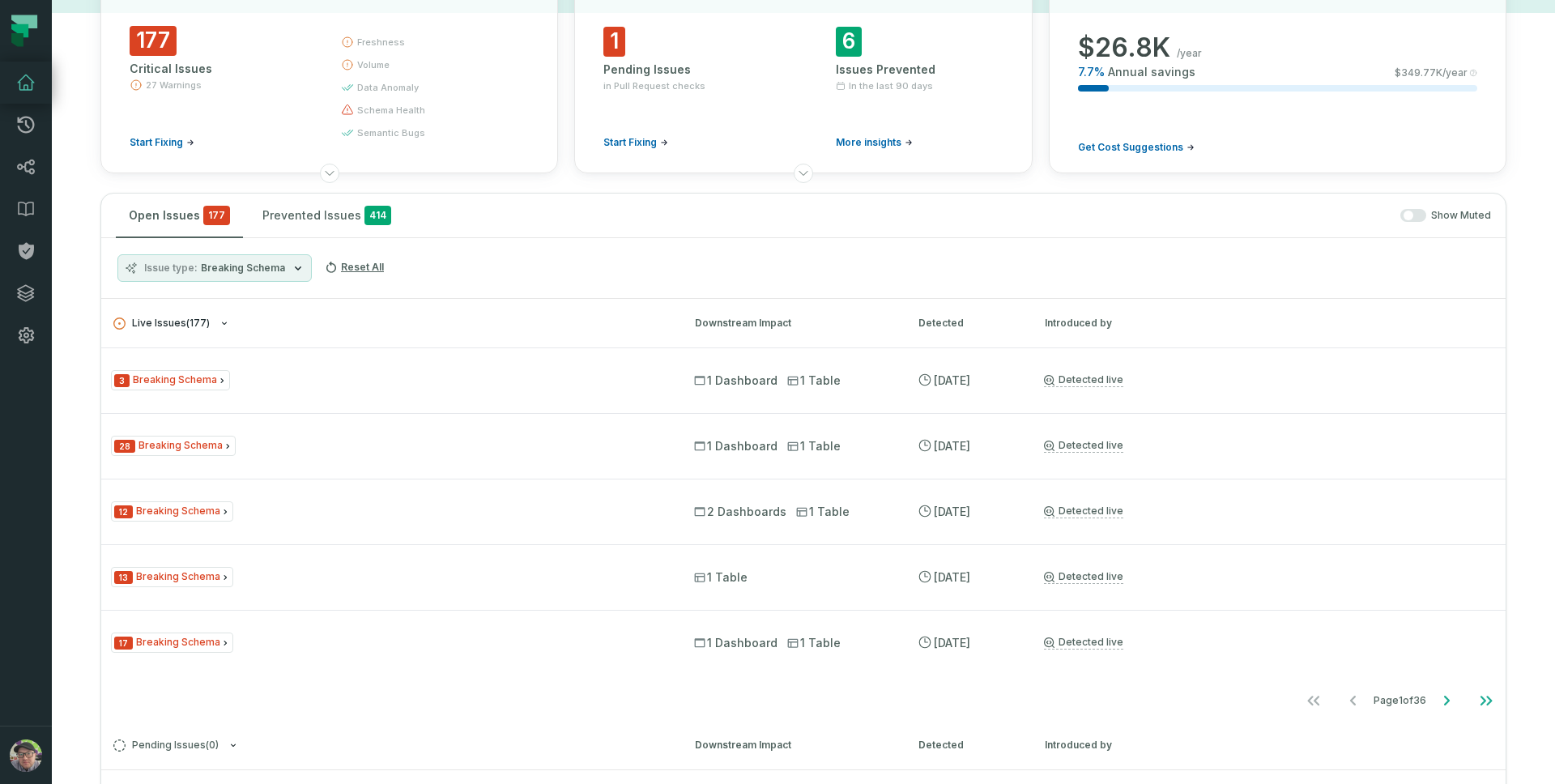
scroll to position [0, 0]
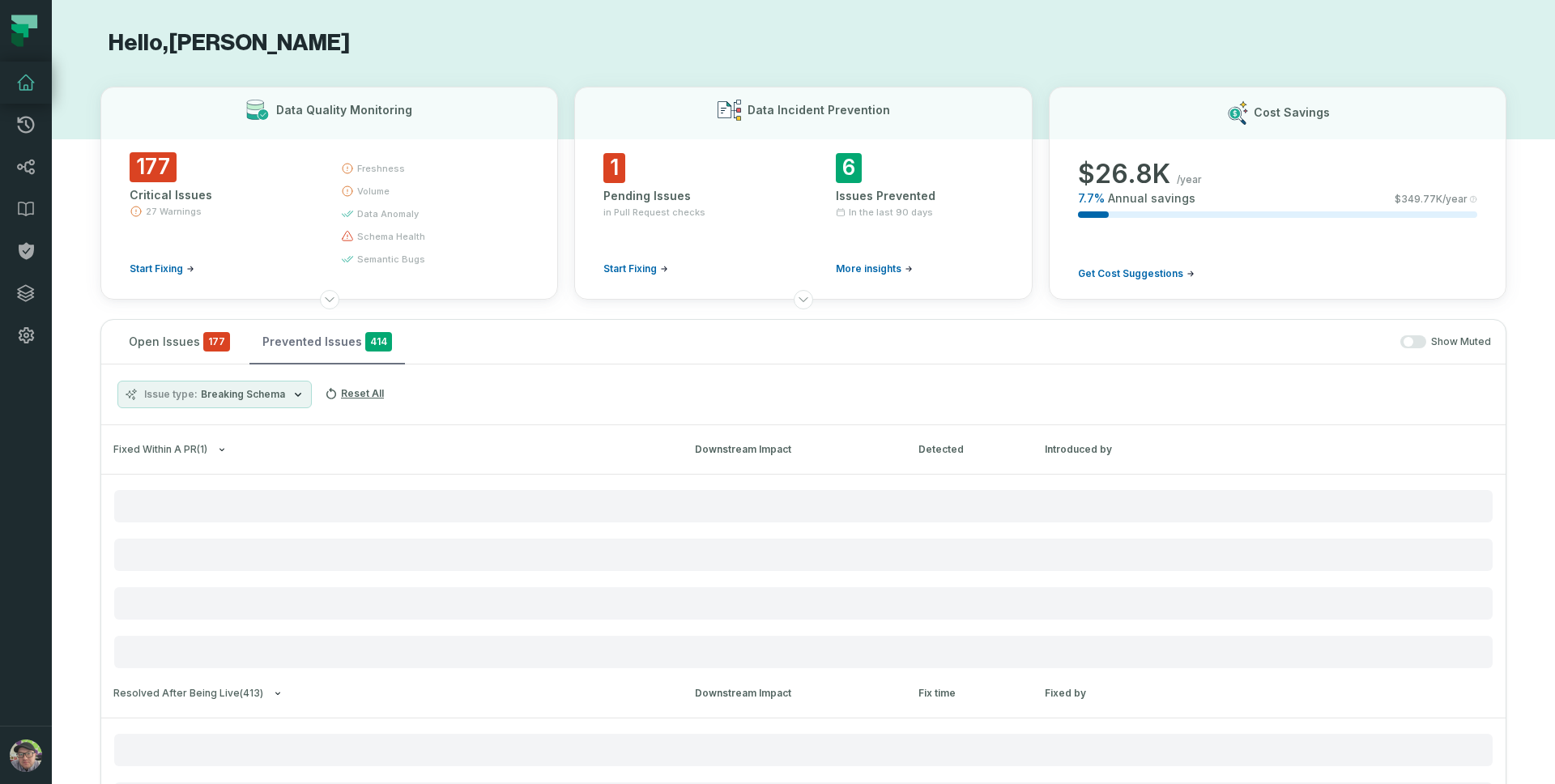
click at [297, 340] on button "Prevented Issues 414" at bounding box center [327, 341] width 155 height 43
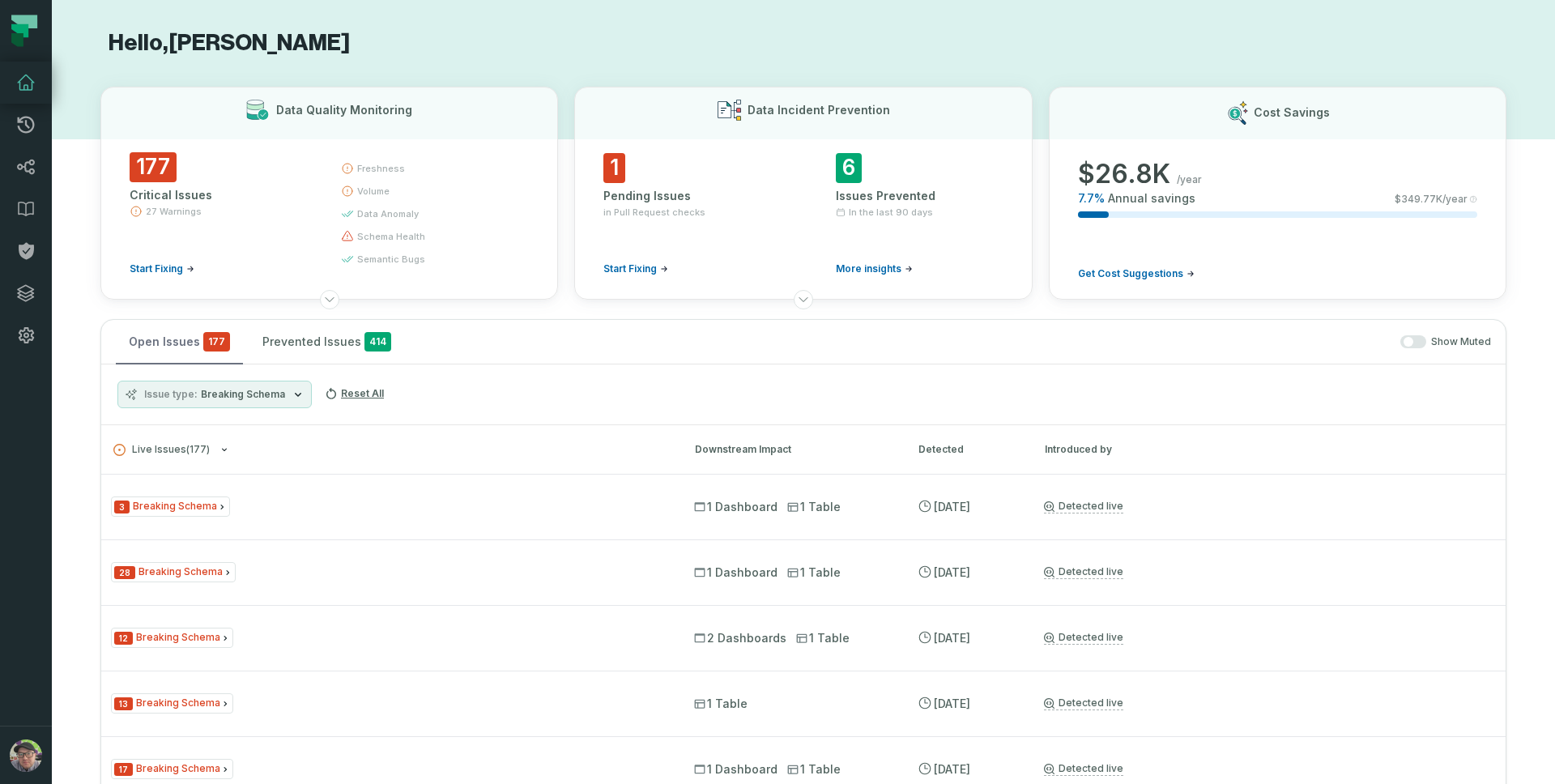
click at [171, 342] on button "Open Issues 177" at bounding box center [180, 341] width 127 height 43
click at [1405, 341] on button "button" at bounding box center [1413, 341] width 26 height 13
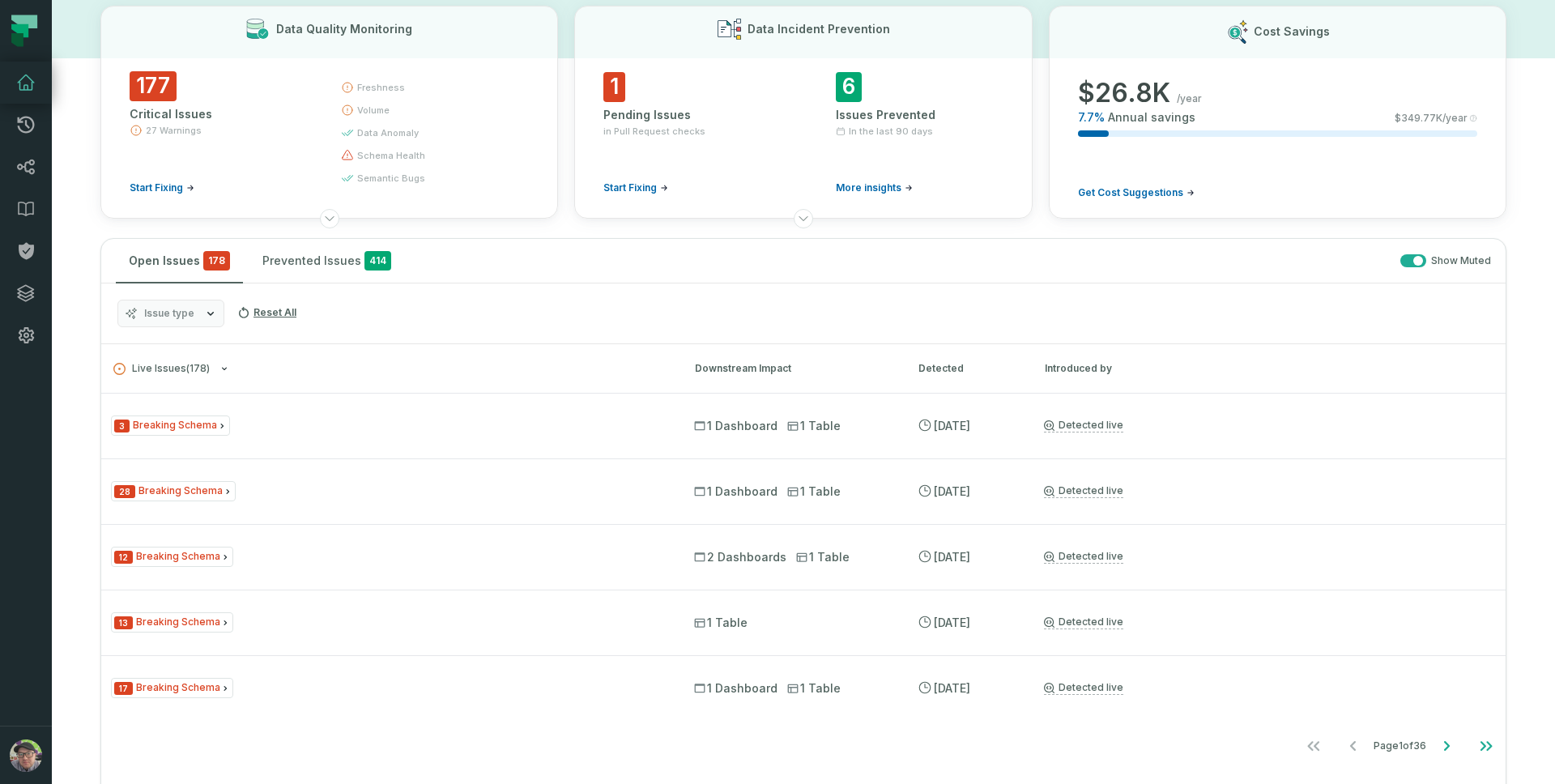
scroll to position [35, 0]
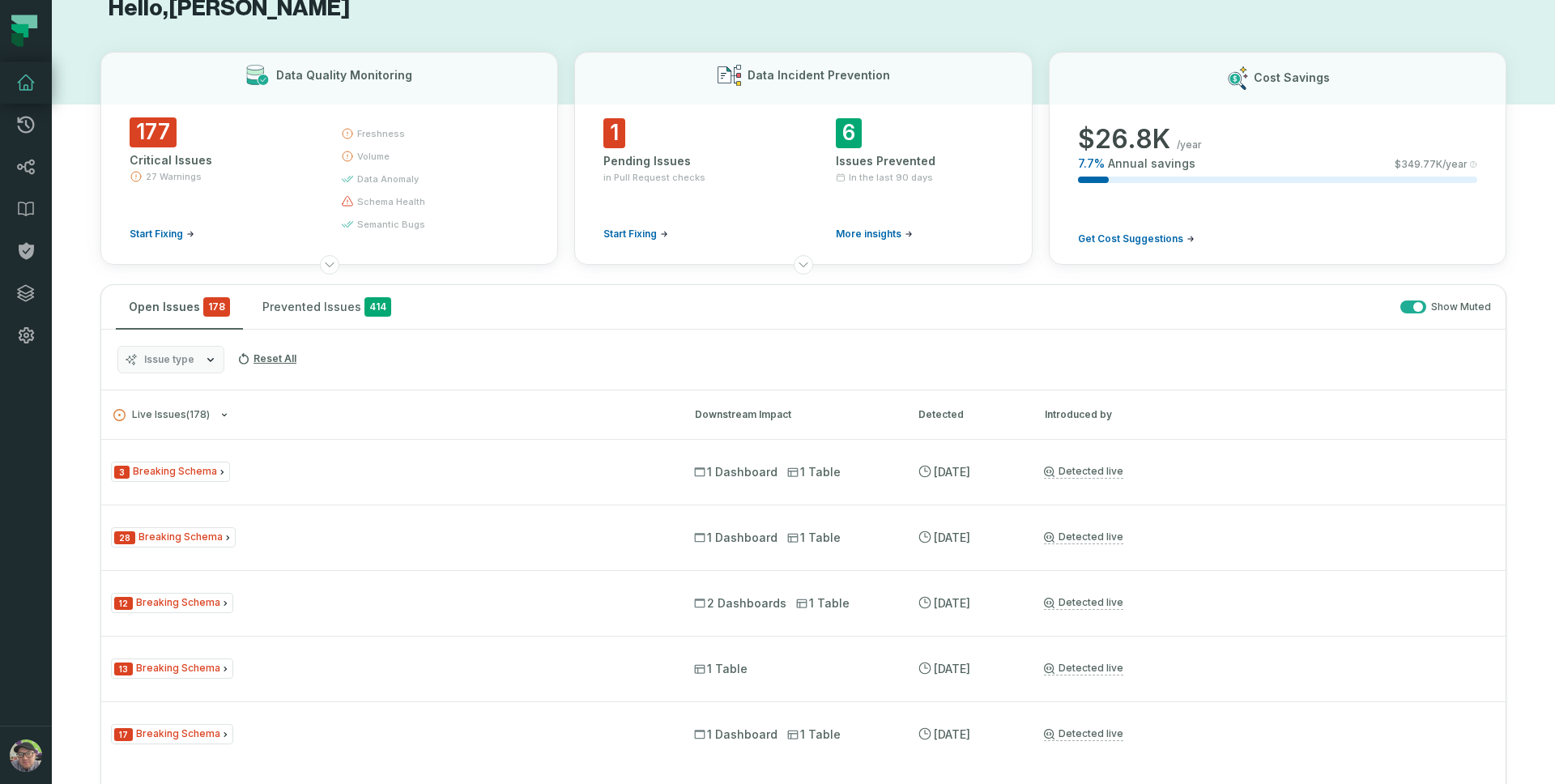
click at [1413, 306] on span "button" at bounding box center [1418, 307] width 10 height 10
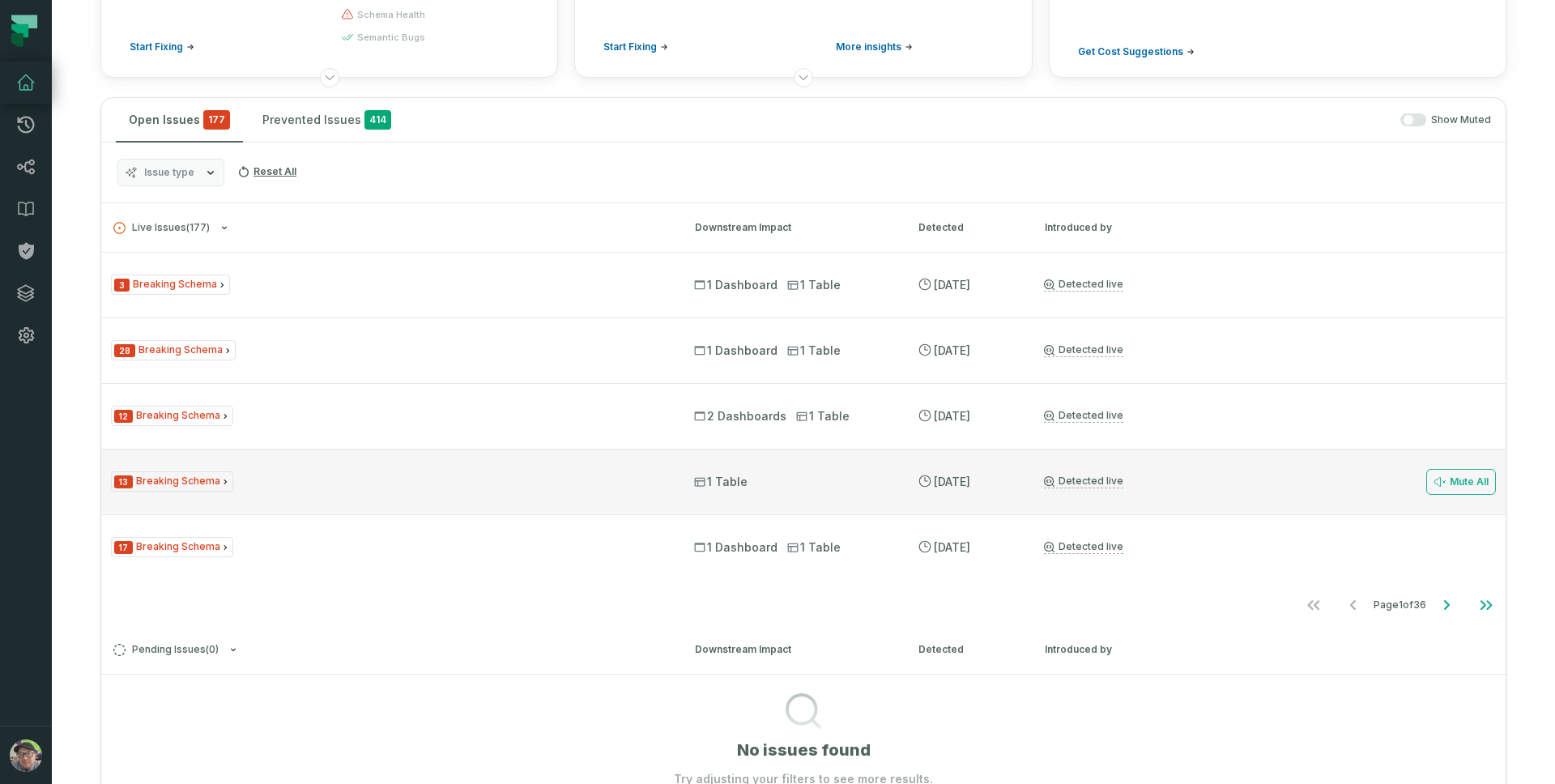
scroll to position [375, 0]
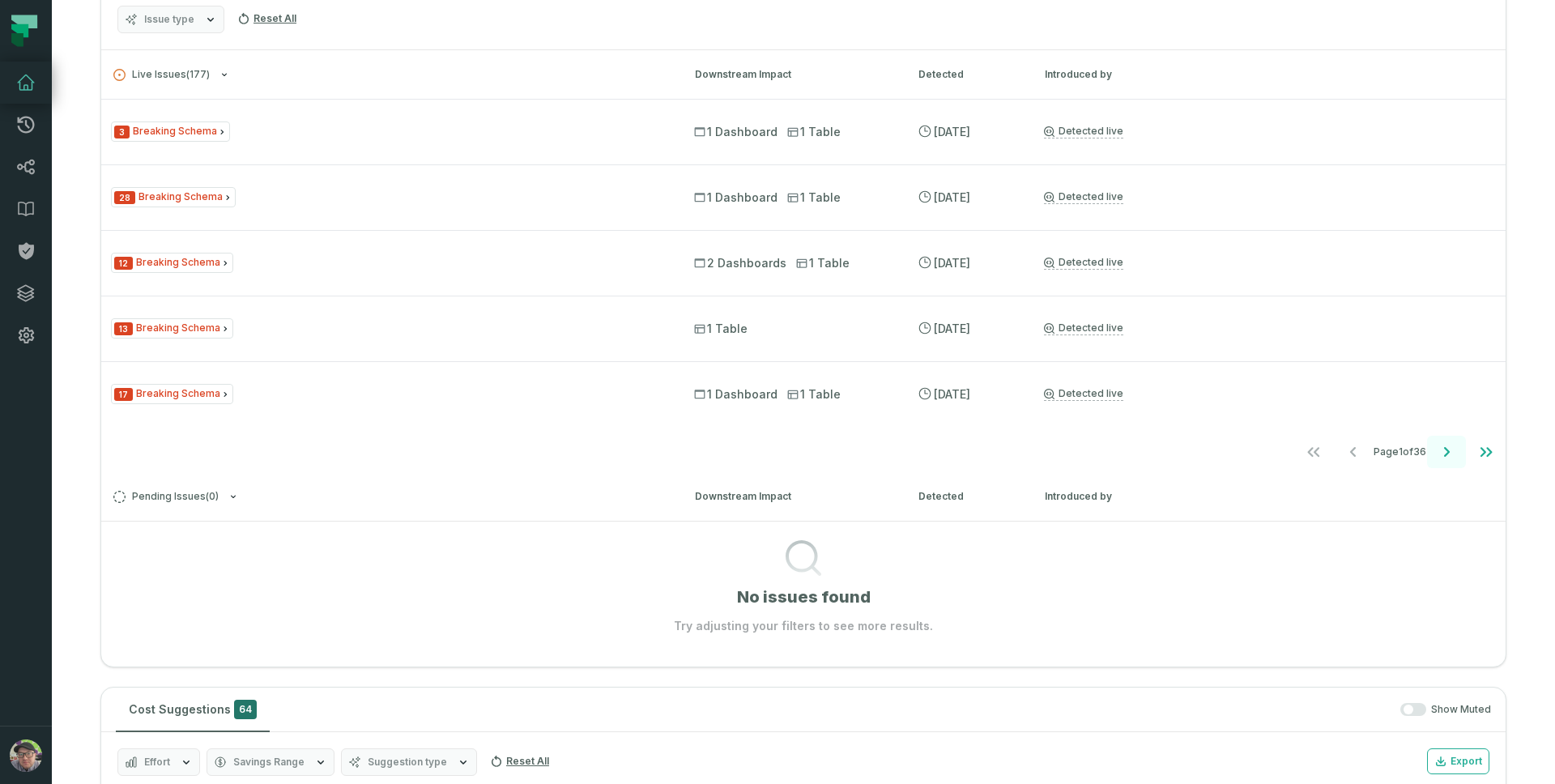
click at [1444, 449] on icon "Go to next page" at bounding box center [1446, 452] width 6 height 10
click at [1436, 453] on icon "Go to next page" at bounding box center [1446, 452] width 19 height 19
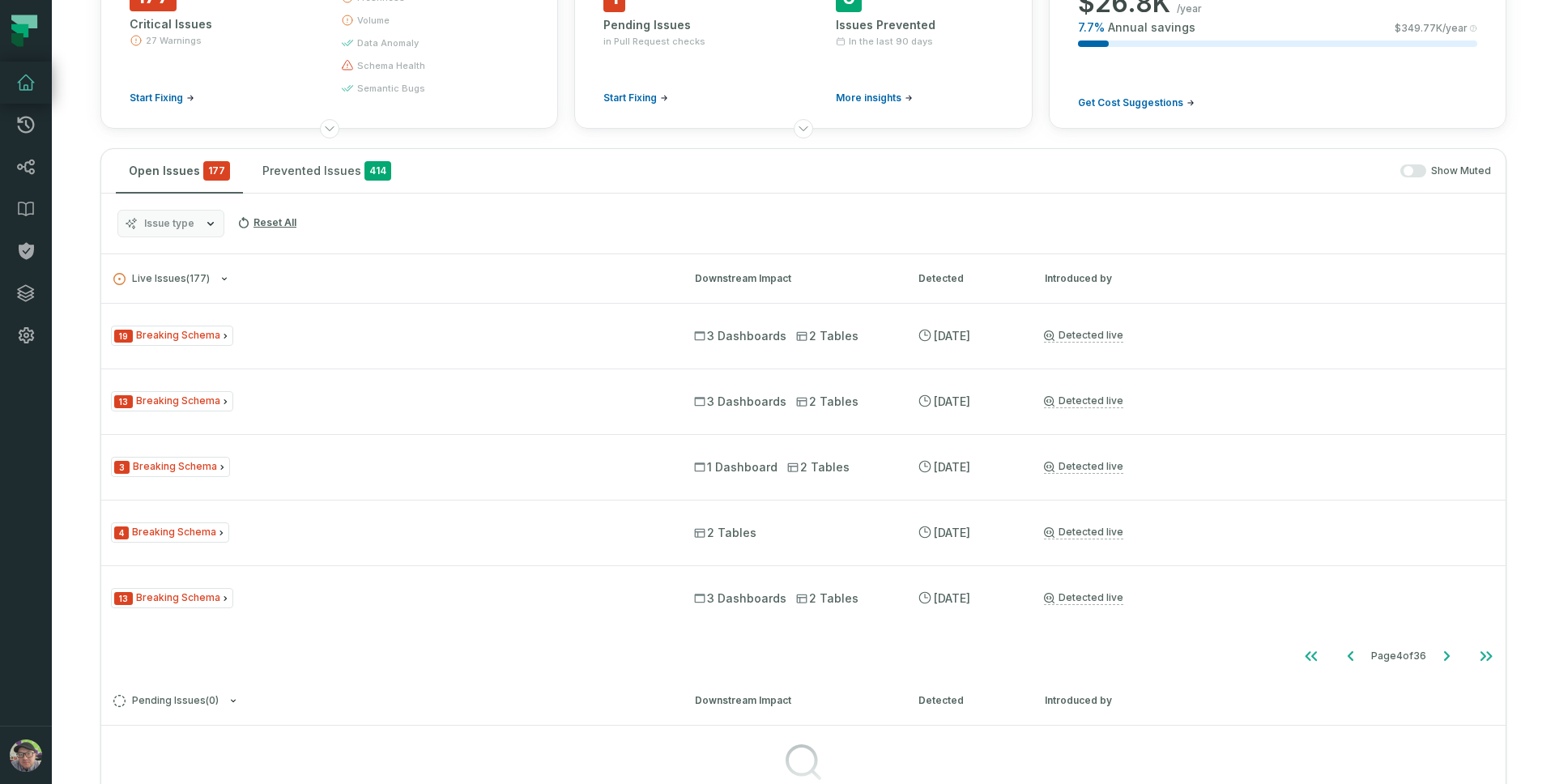
scroll to position [0, 0]
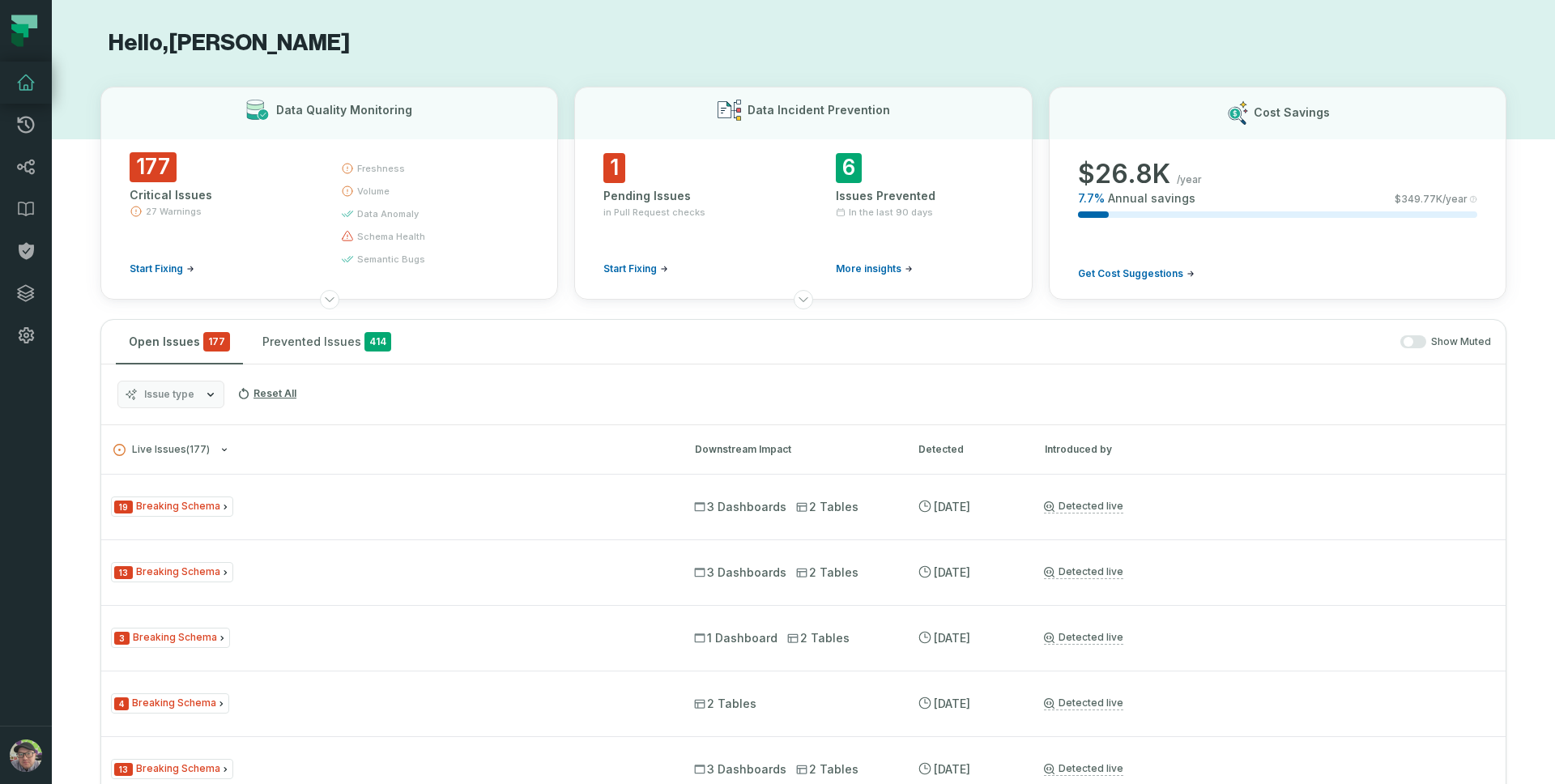
click at [197, 393] on button "Issue type" at bounding box center [171, 394] width 107 height 28
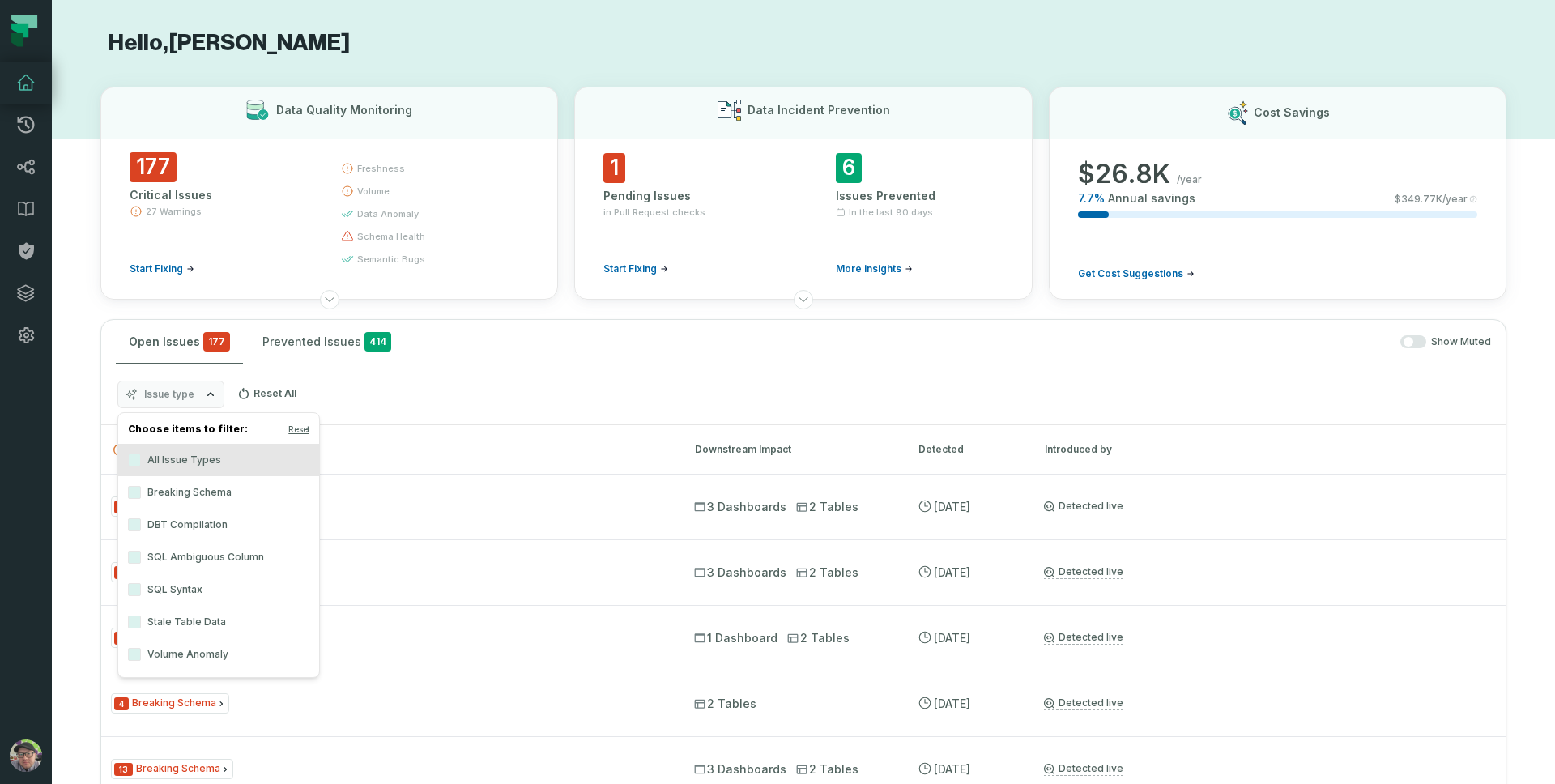
click at [215, 460] on label "All Issue Types" at bounding box center [219, 459] width 201 height 33
click at [141, 460] on button "All Issue Types" at bounding box center [134, 460] width 13 height 13
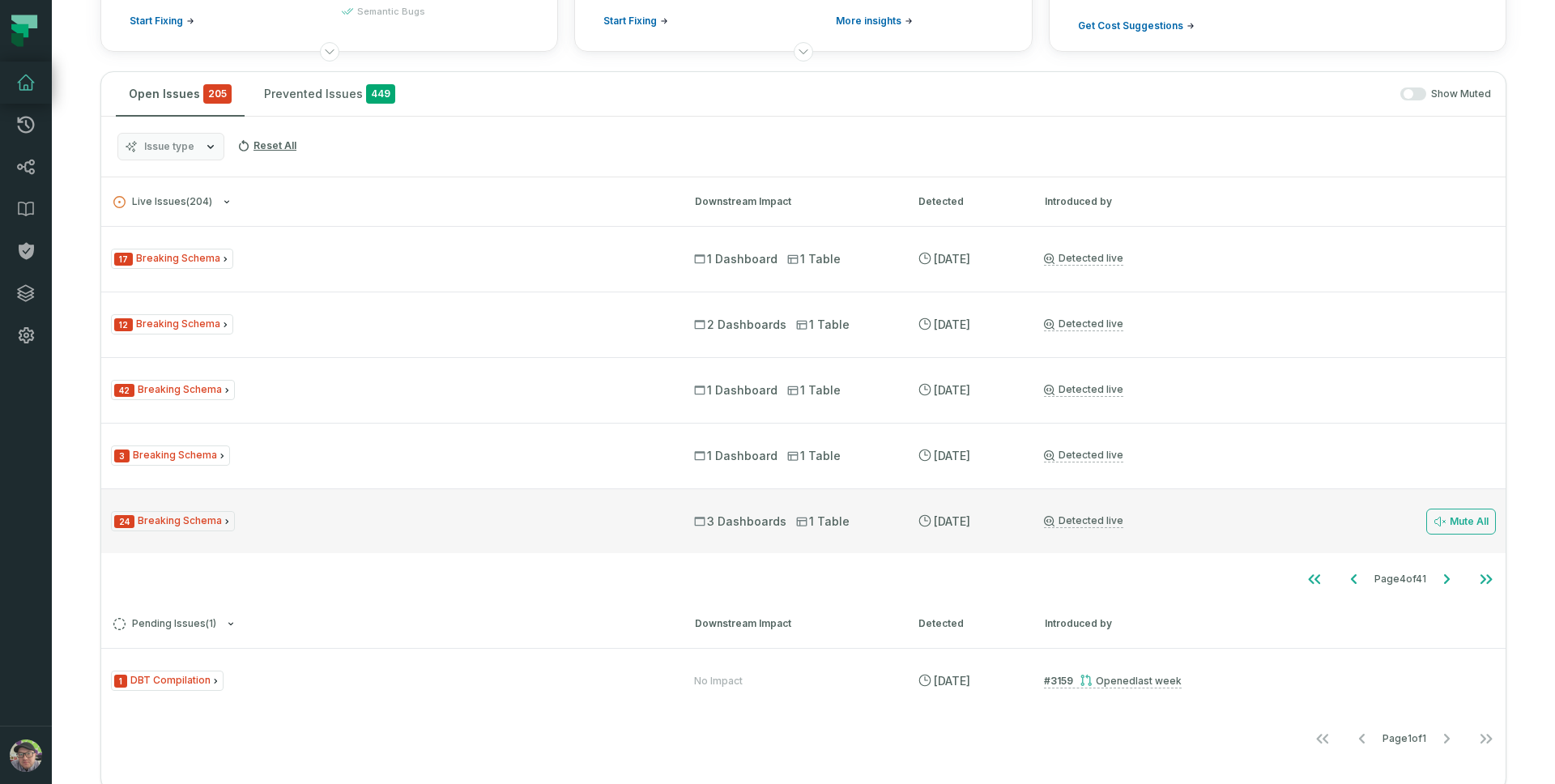
scroll to position [280, 0]
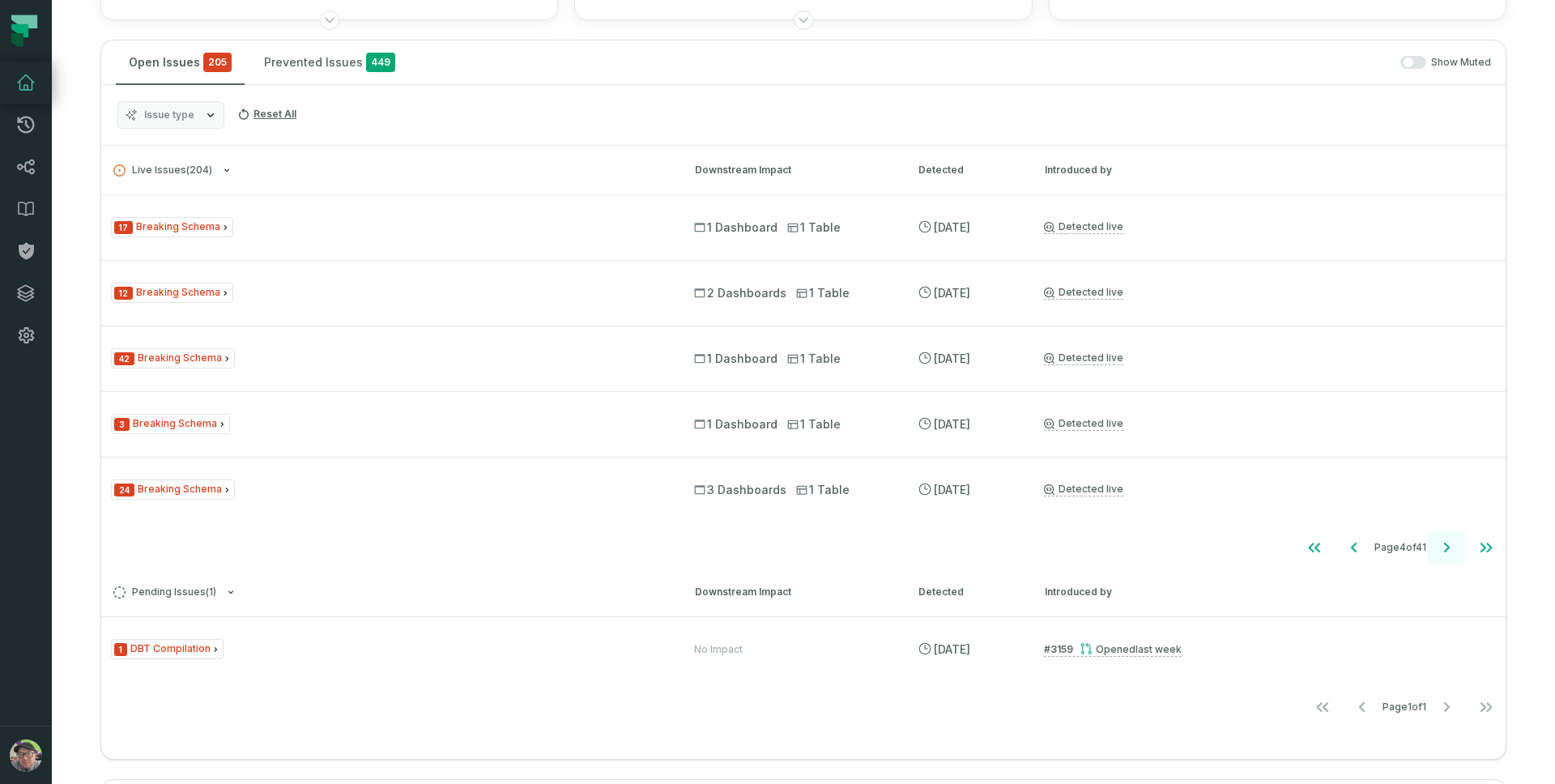
click at [1436, 549] on icon "Go to next page" at bounding box center [1446, 547] width 19 height 19
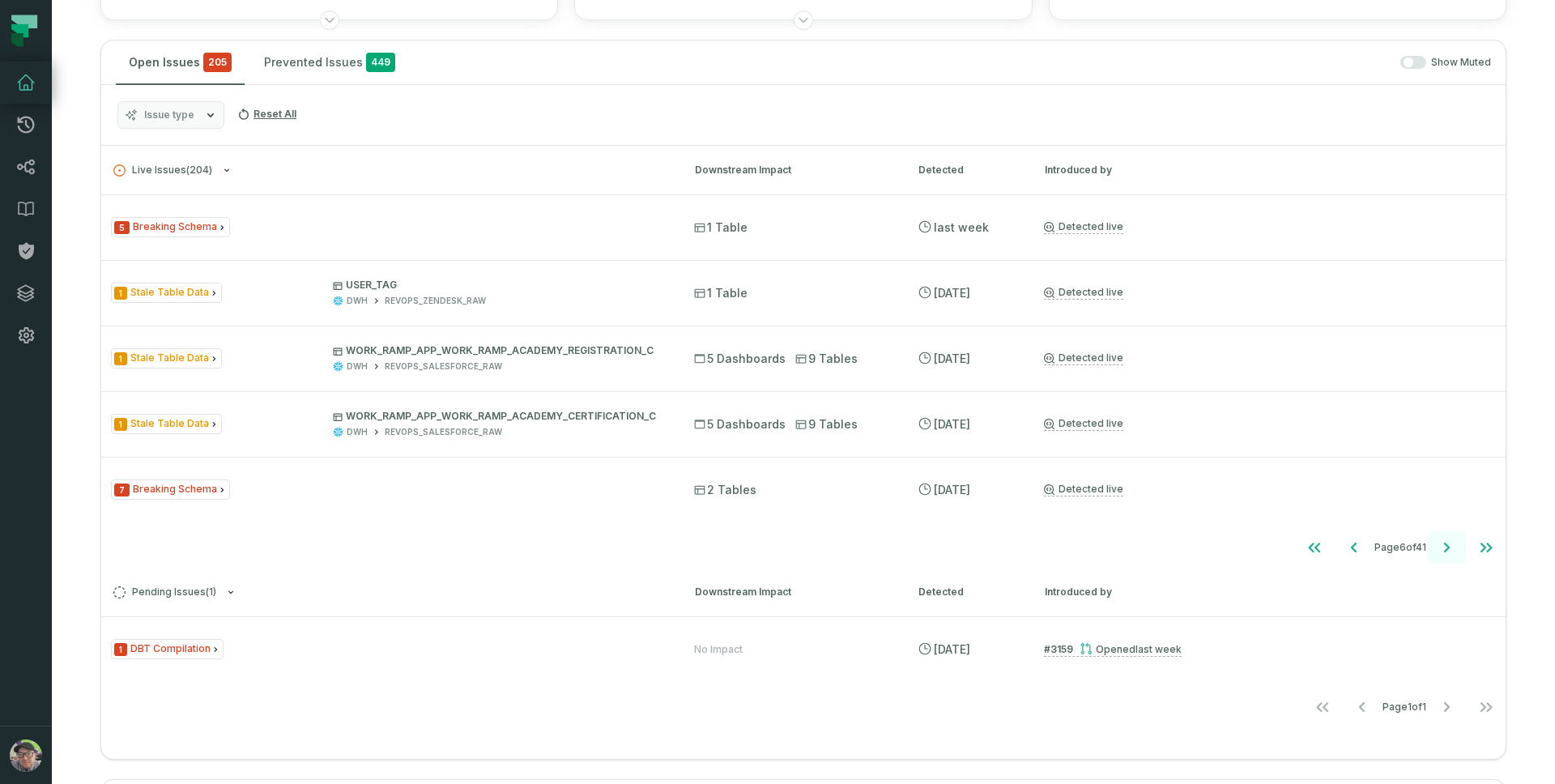
click at [1436, 549] on icon "Go to next page" at bounding box center [1446, 547] width 19 height 19
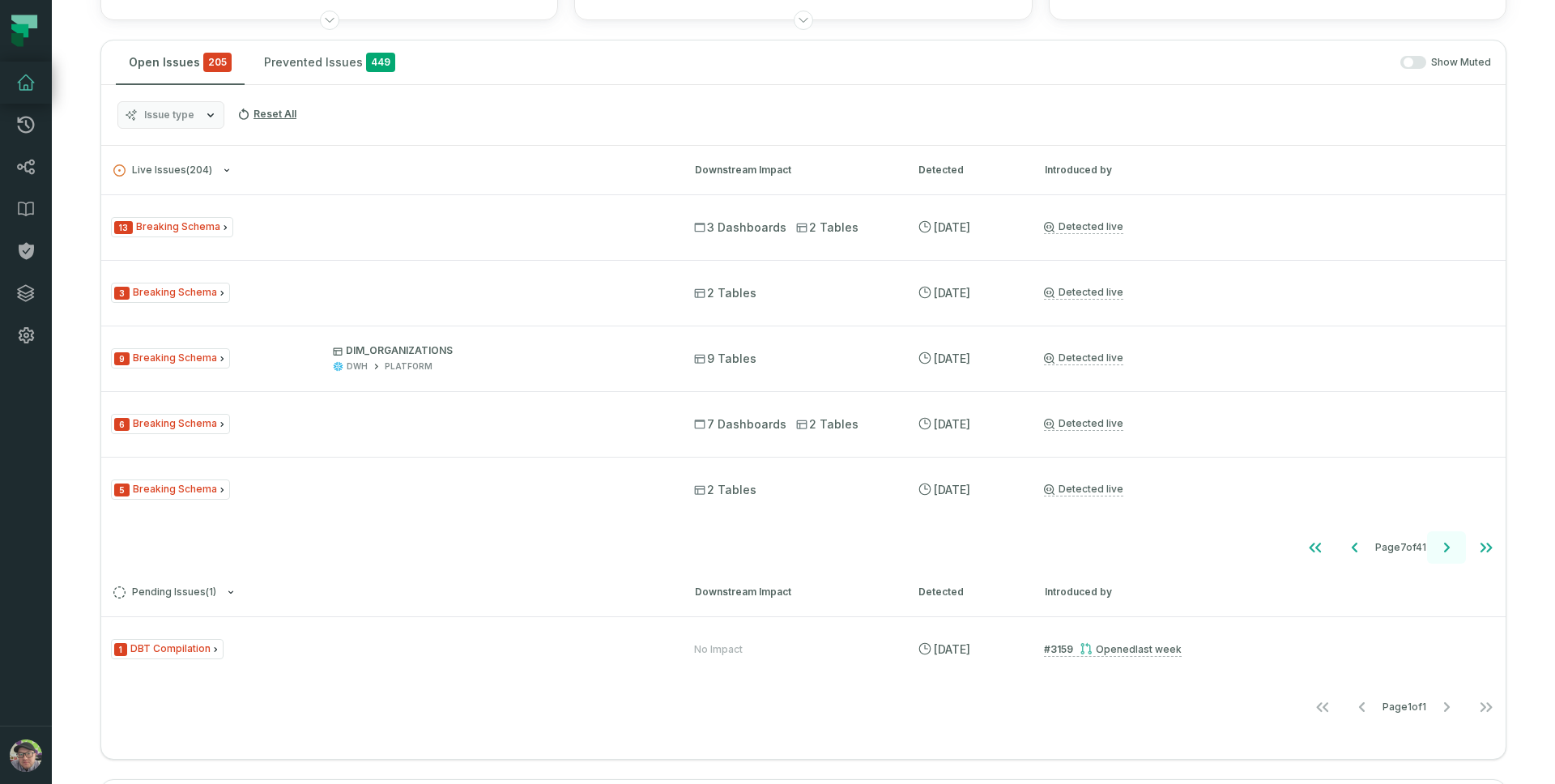
click at [1436, 549] on icon "Go to next page" at bounding box center [1446, 547] width 19 height 19
click at [1444, 549] on icon "Go to next page" at bounding box center [1446, 548] width 6 height 10
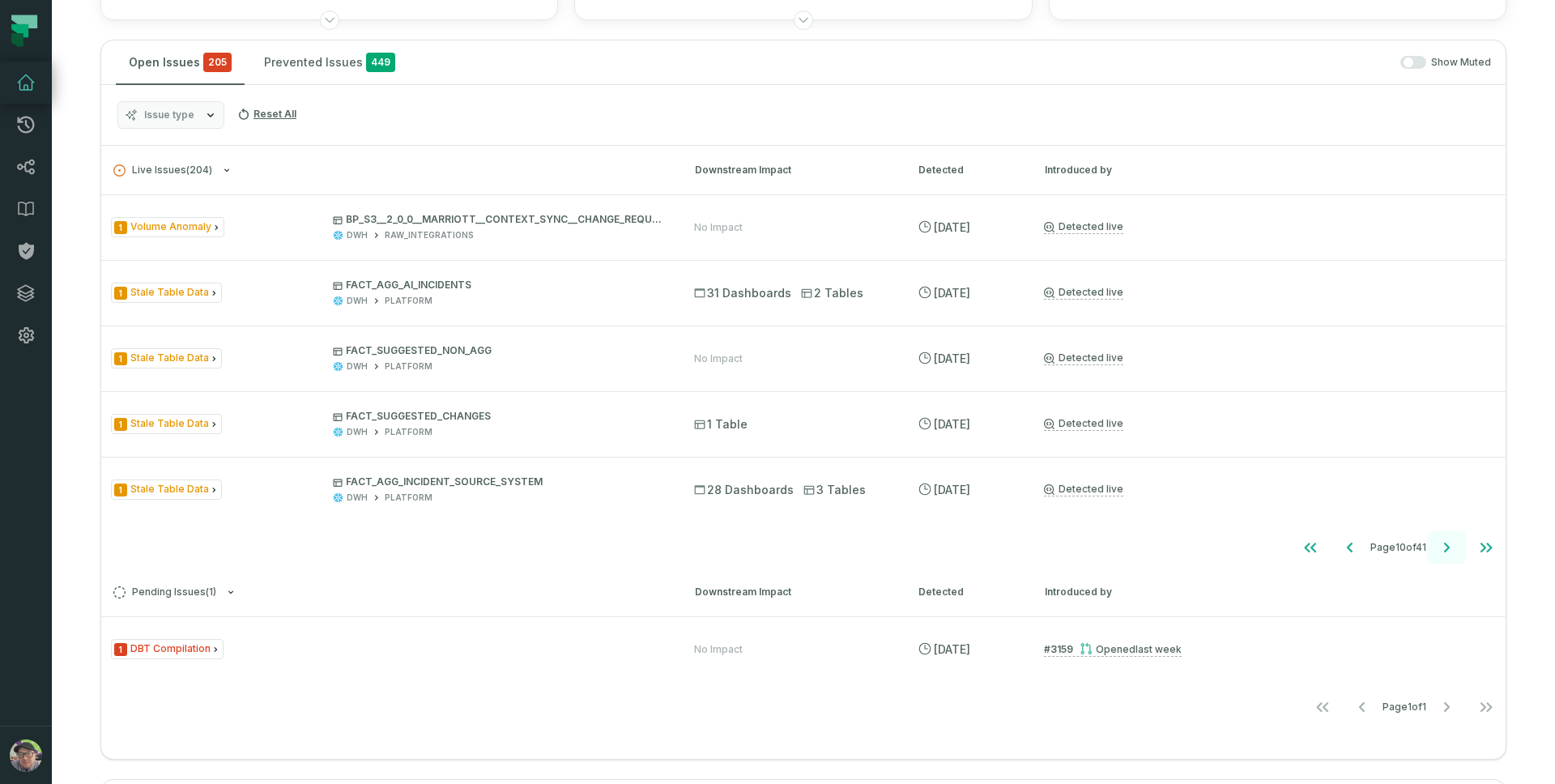
click at [1444, 549] on icon "Go to next page" at bounding box center [1446, 548] width 6 height 10
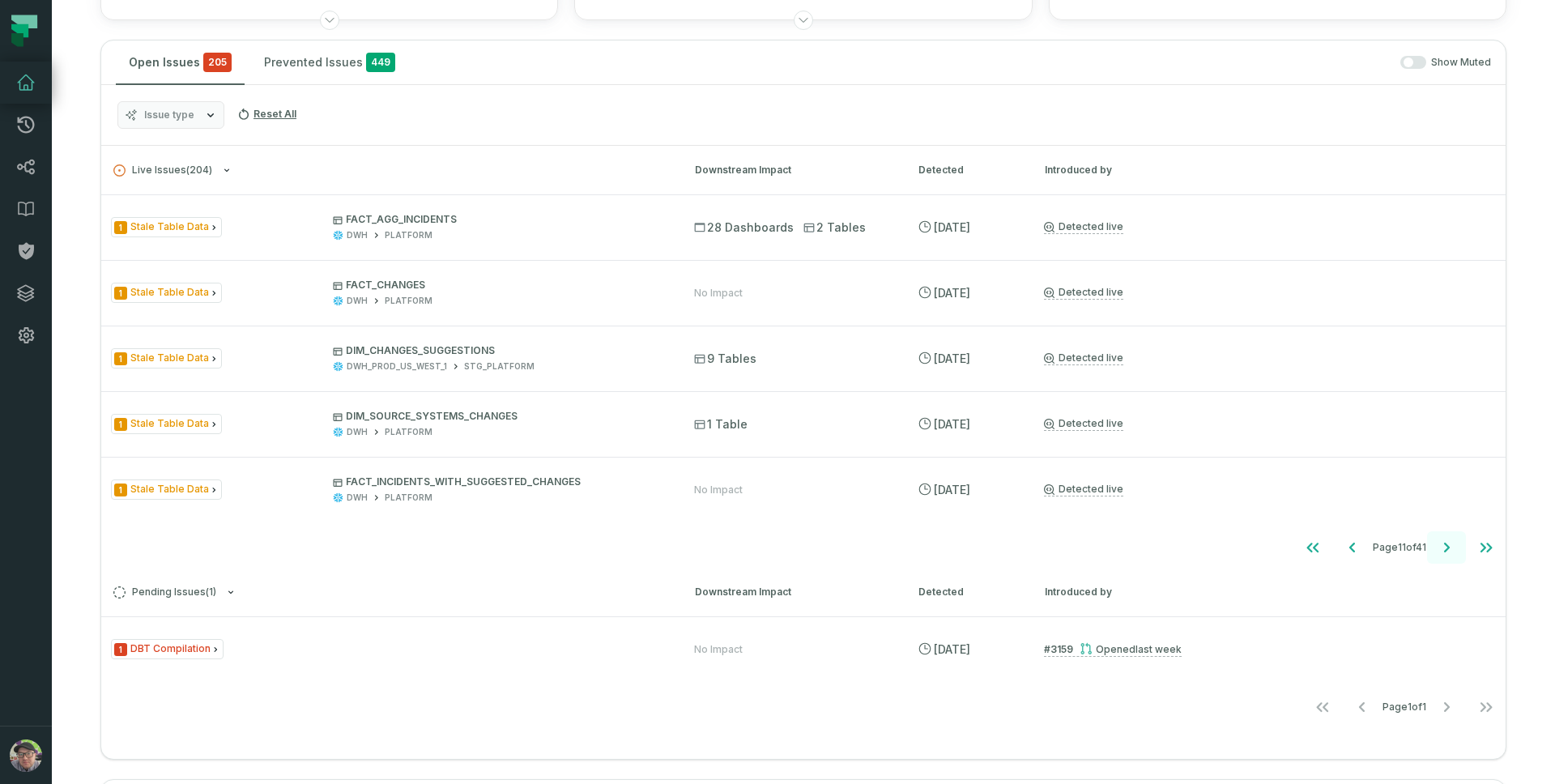
click at [1444, 549] on icon "Go to next page" at bounding box center [1446, 548] width 6 height 10
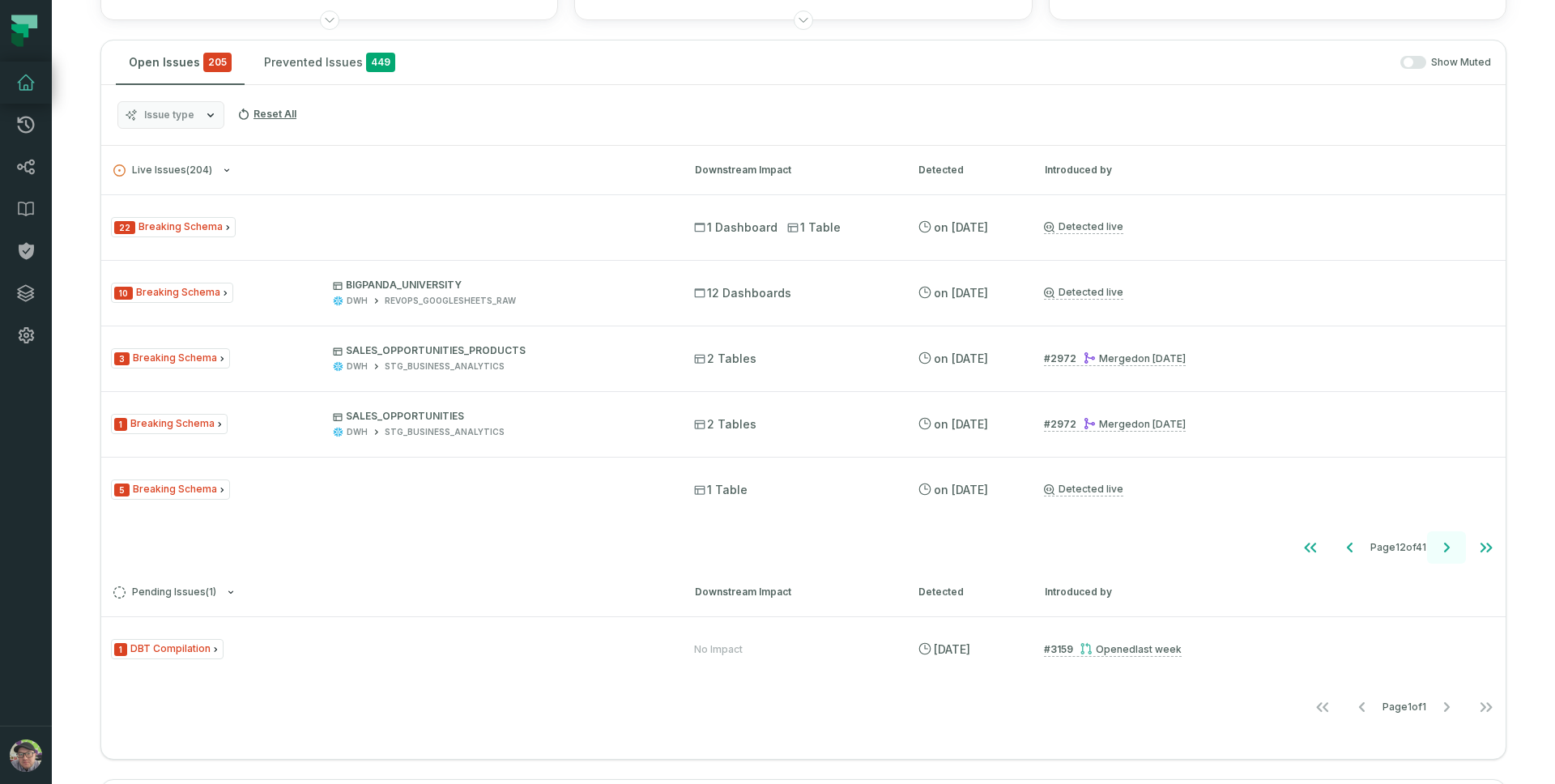
click at [1444, 549] on icon "Go to next page" at bounding box center [1446, 548] width 6 height 10
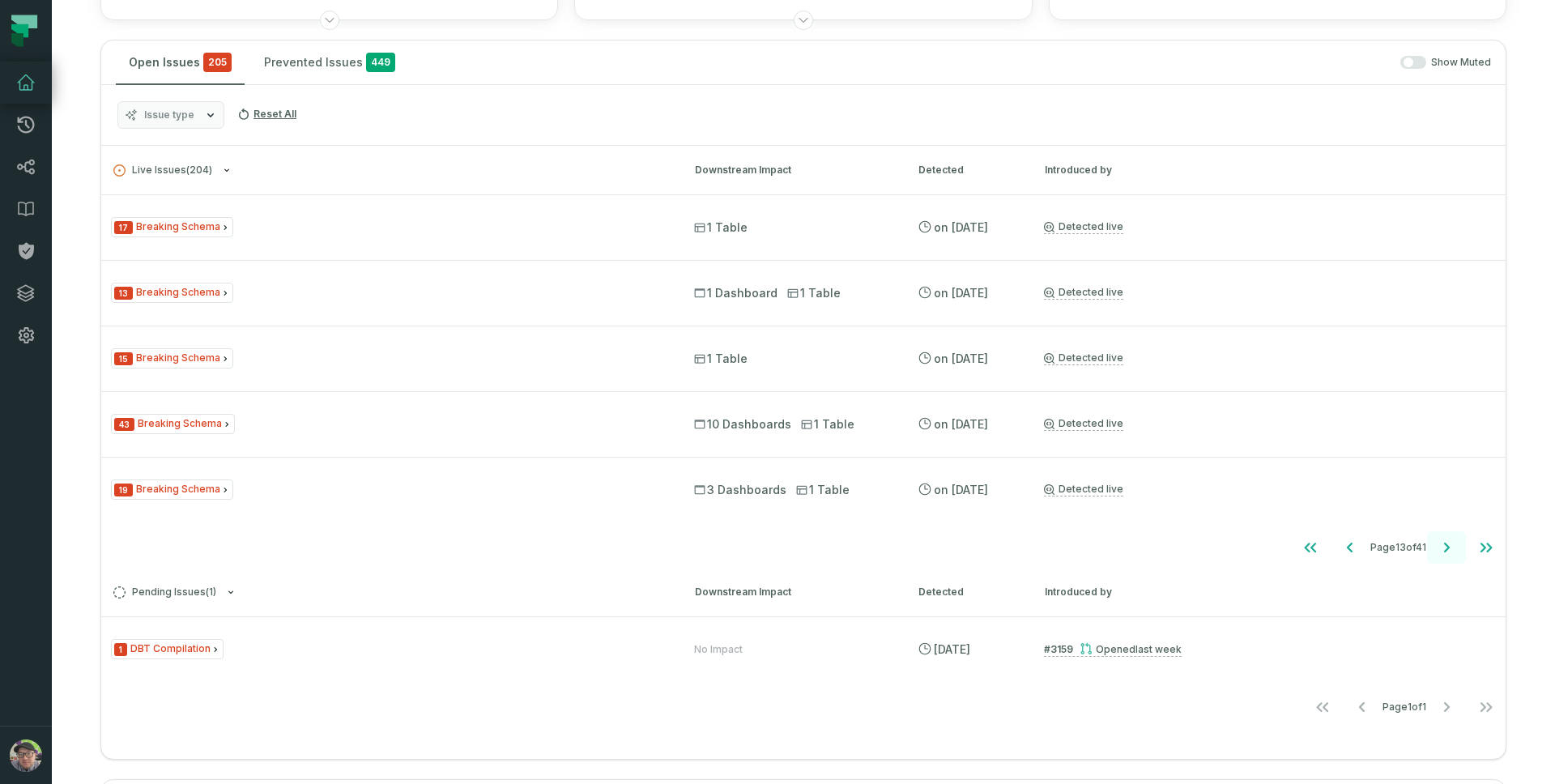
click at [1444, 549] on icon "Go to next page" at bounding box center [1446, 548] width 6 height 10
click at [1444, 550] on icon "Go to next page" at bounding box center [1446, 548] width 6 height 10
click at [1436, 549] on icon "Go to next page" at bounding box center [1446, 547] width 19 height 19
click at [1436, 549] on icon "Go to next page" at bounding box center [1446, 547] width 19 height 19
click at [1436, 550] on icon "Go to next page" at bounding box center [1446, 547] width 19 height 19
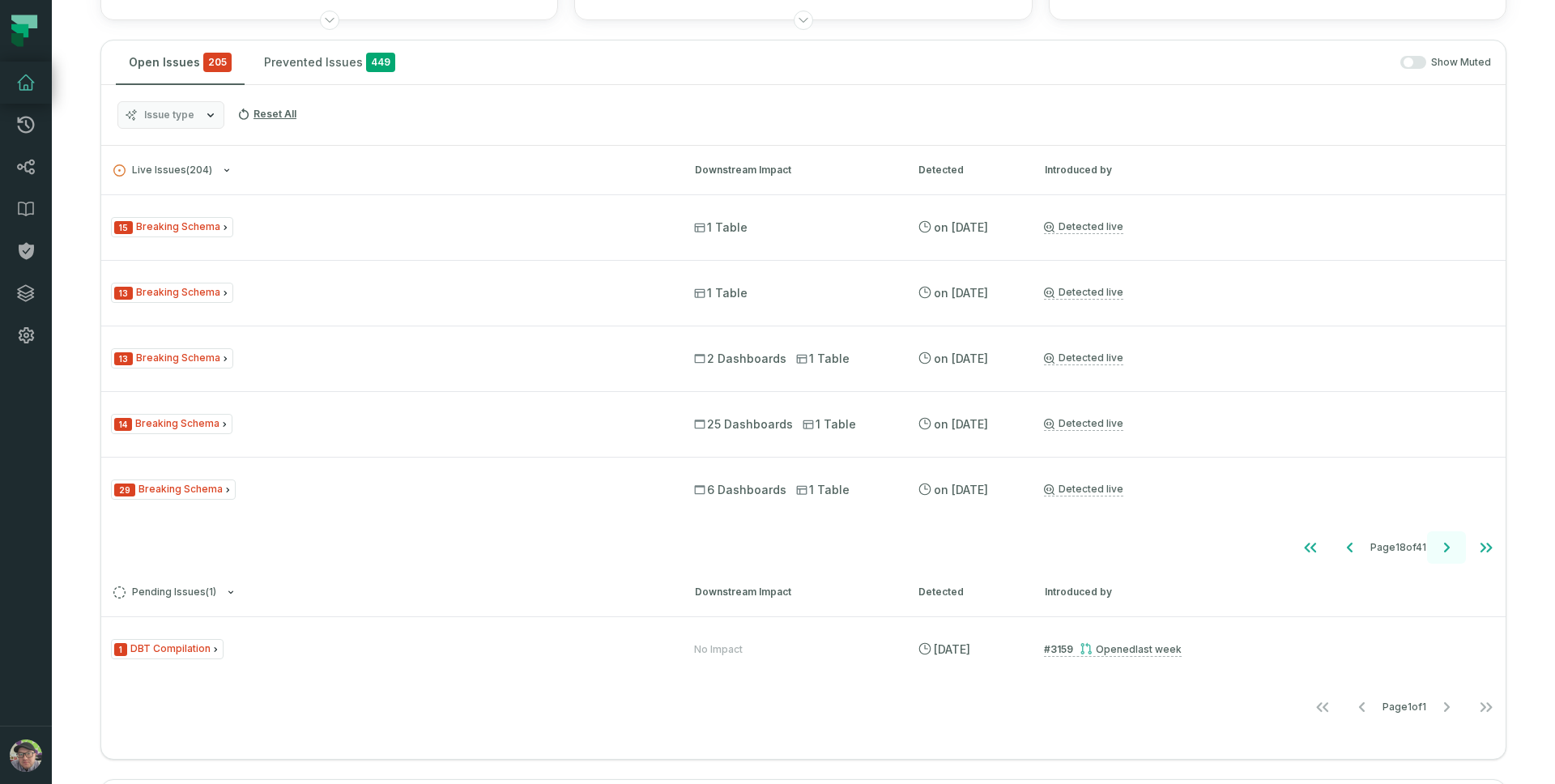
click at [1436, 549] on icon "Go to next page" at bounding box center [1446, 547] width 19 height 19
click at [1436, 549] on icon "Go to next page" at bounding box center [1446, 547] width 19 height 19
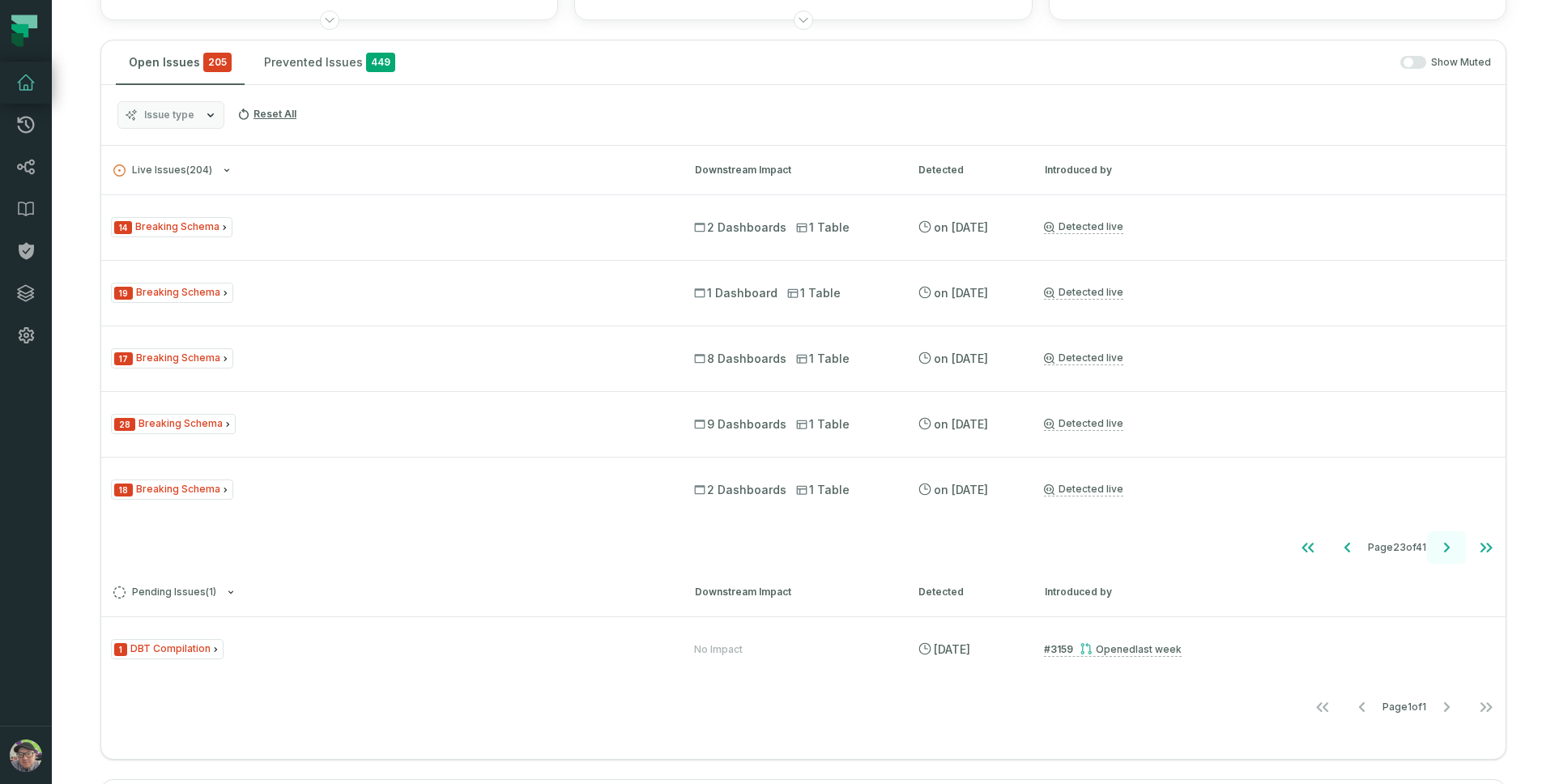
click at [1436, 549] on icon "Go to next page" at bounding box center [1446, 547] width 19 height 19
